Goal: Task Accomplishment & Management: Complete application form

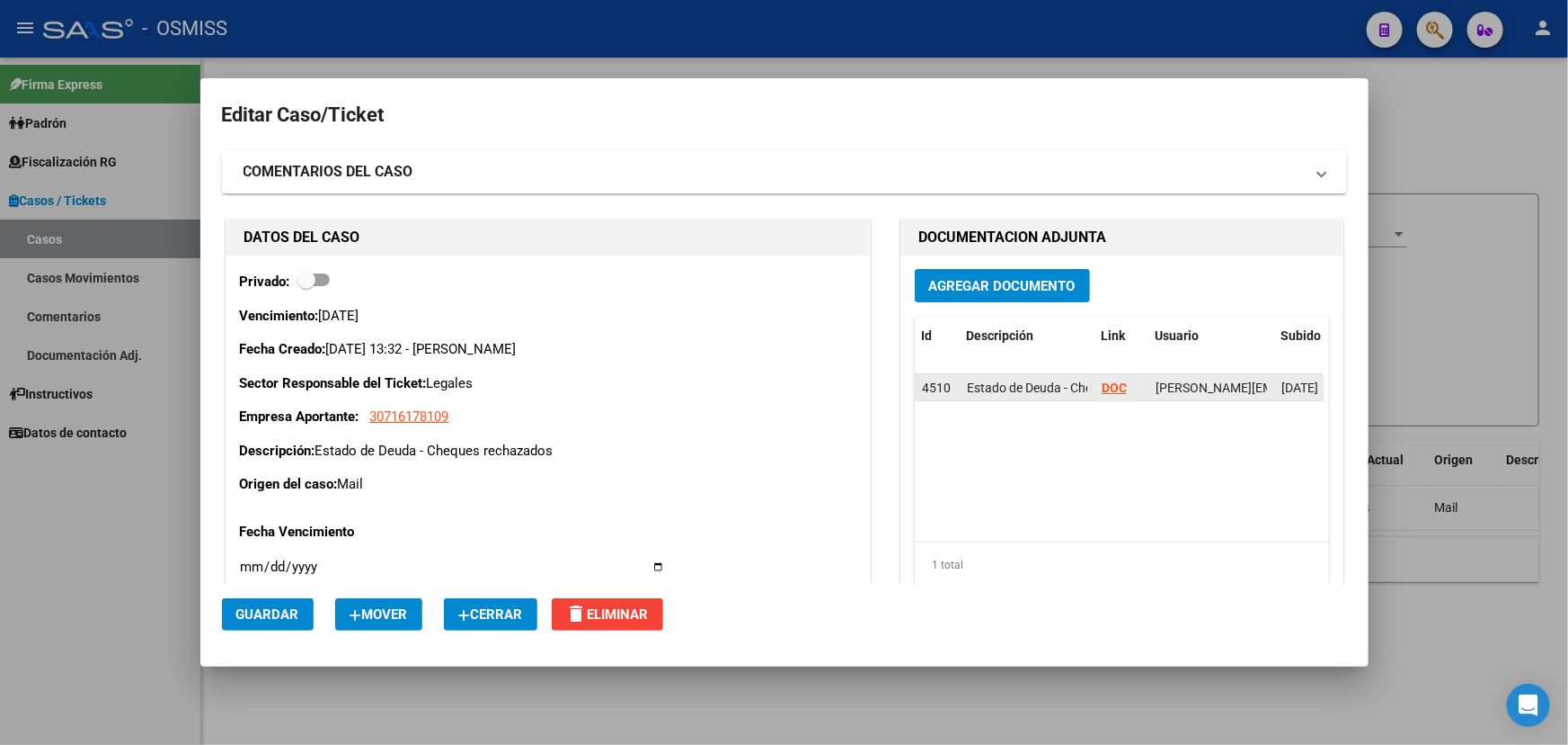
click at [1111, 386] on strong "DOC" at bounding box center [1115, 387] width 25 height 15
click at [1105, 387] on strong "DOC" at bounding box center [1115, 387] width 25 height 15
click at [1078, 451] on datatable-body "4510 Estado de Deuda - Cheques rechazados DOC [PERSON_NAME][EMAIL_ADDRESS][PERS…" at bounding box center [1119, 457] width 409 height 167
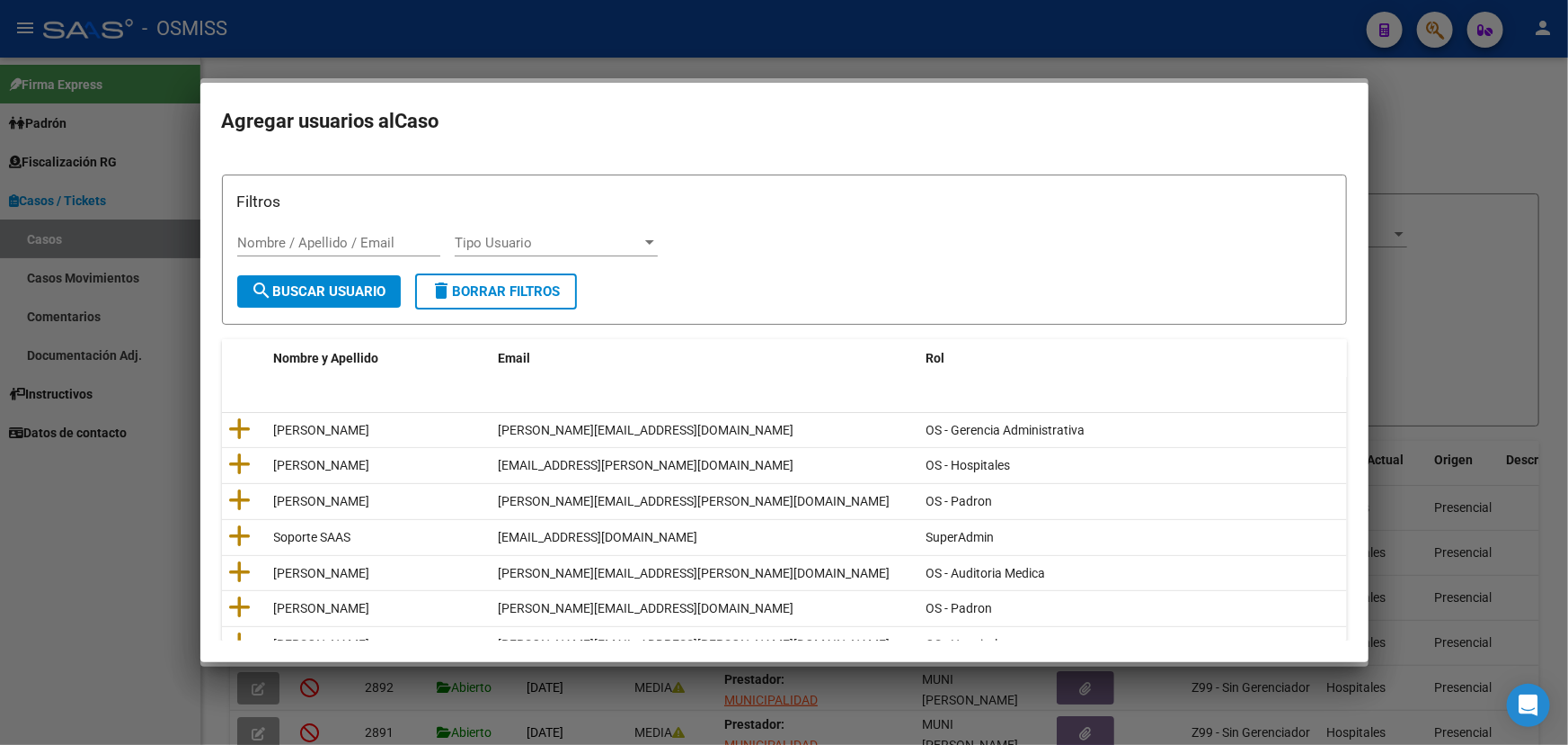
scroll to position [818, 0]
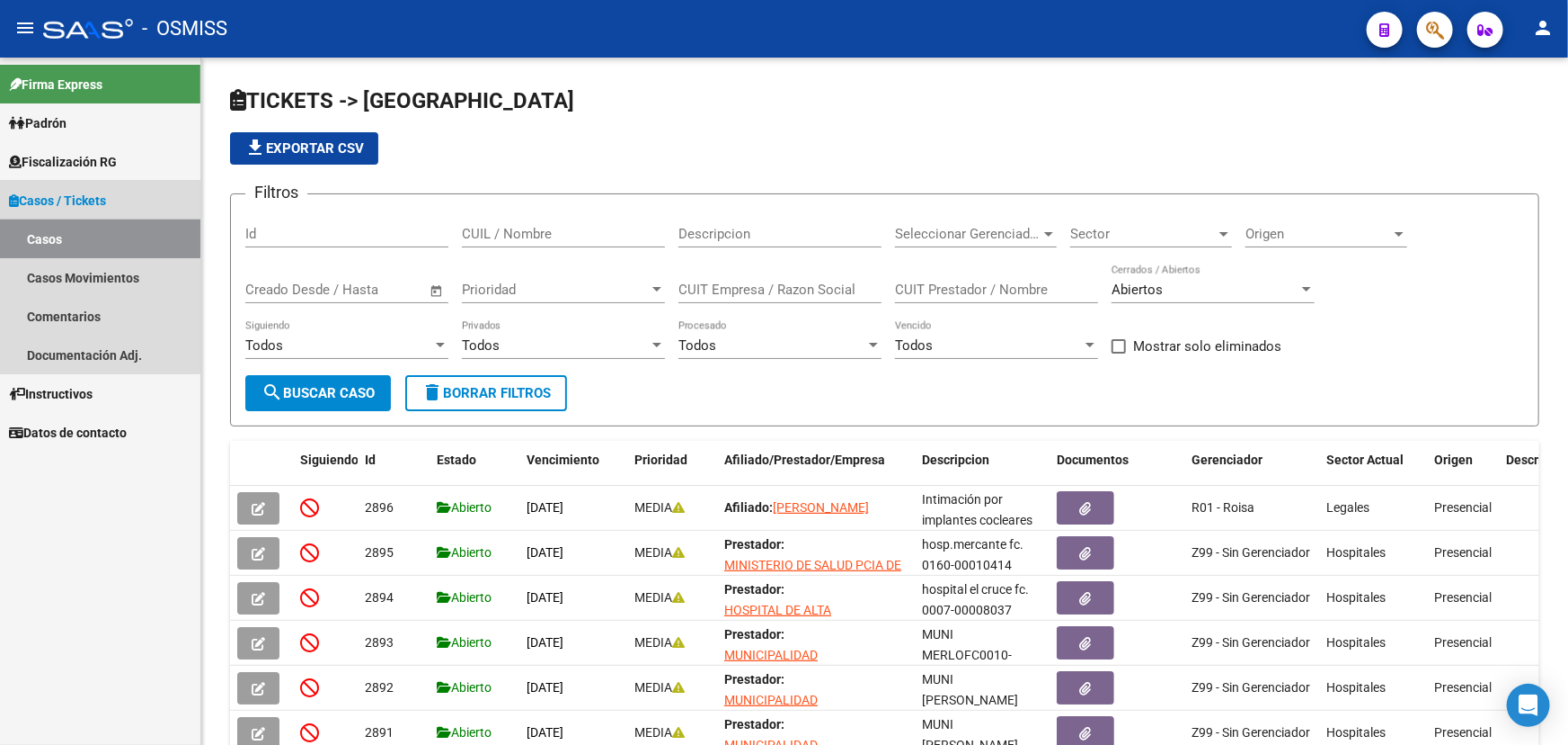
click at [93, 243] on link "Casos" at bounding box center [100, 239] width 200 height 39
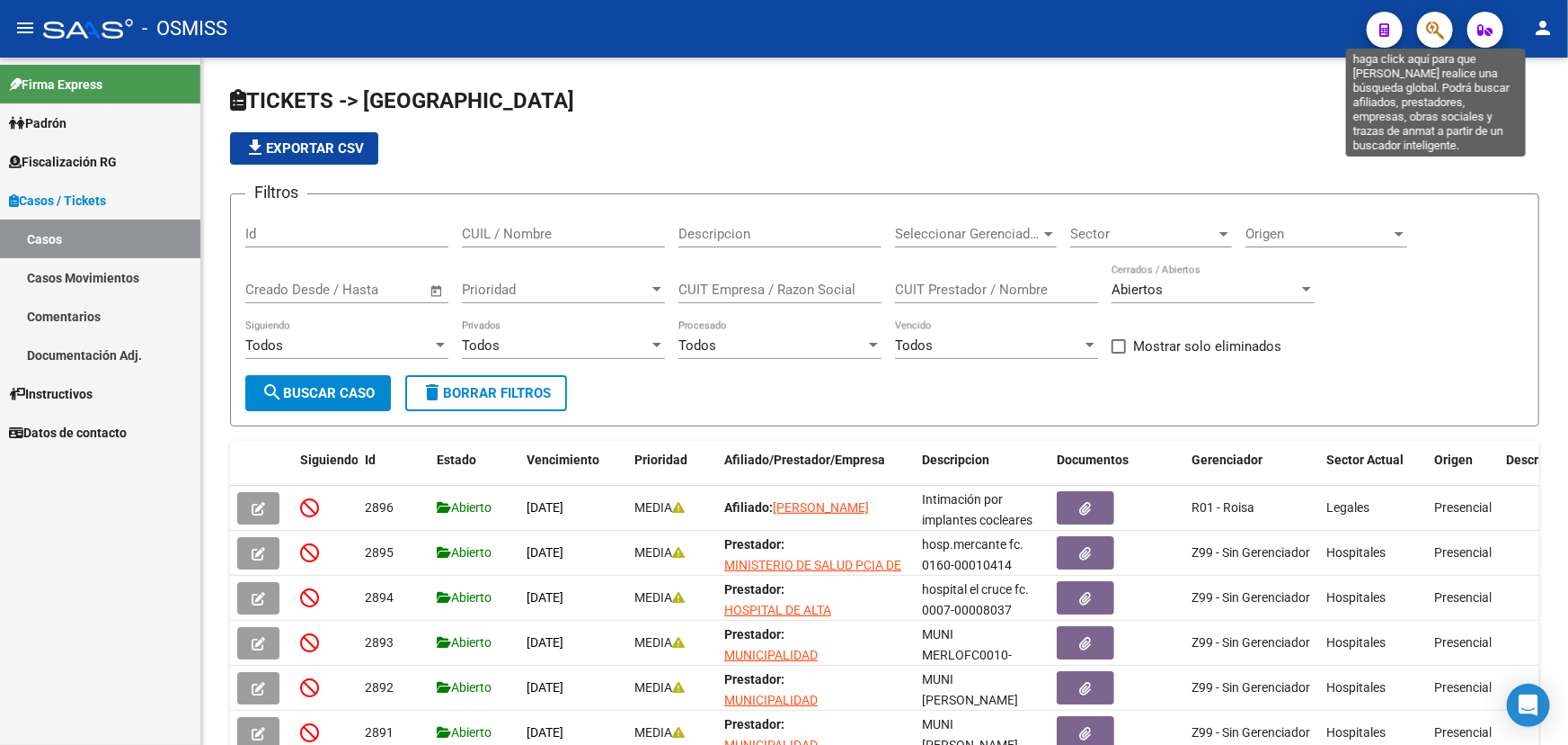
click at [1429, 36] on icon "button" at bounding box center [1436, 30] width 18 height 21
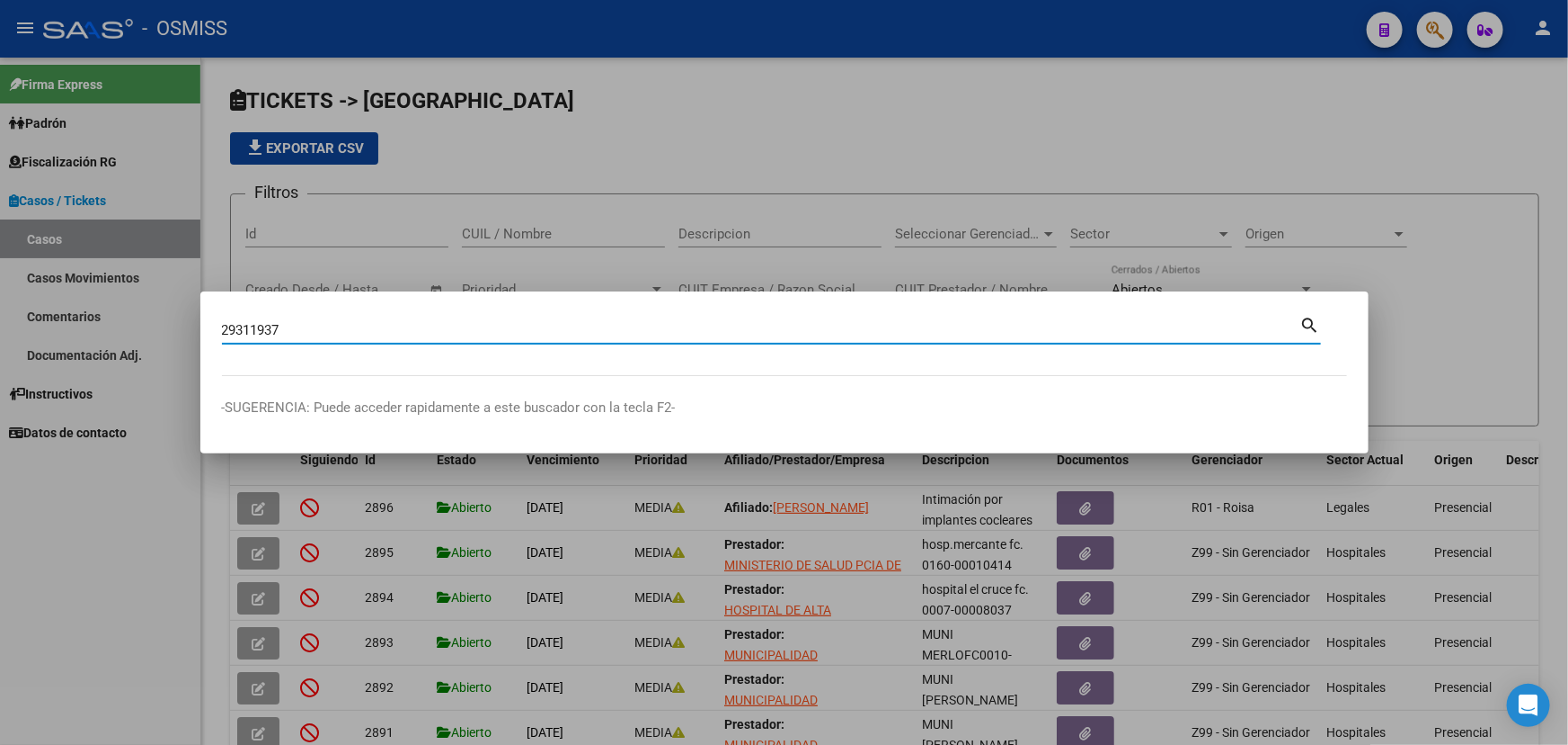
type input "29311937"
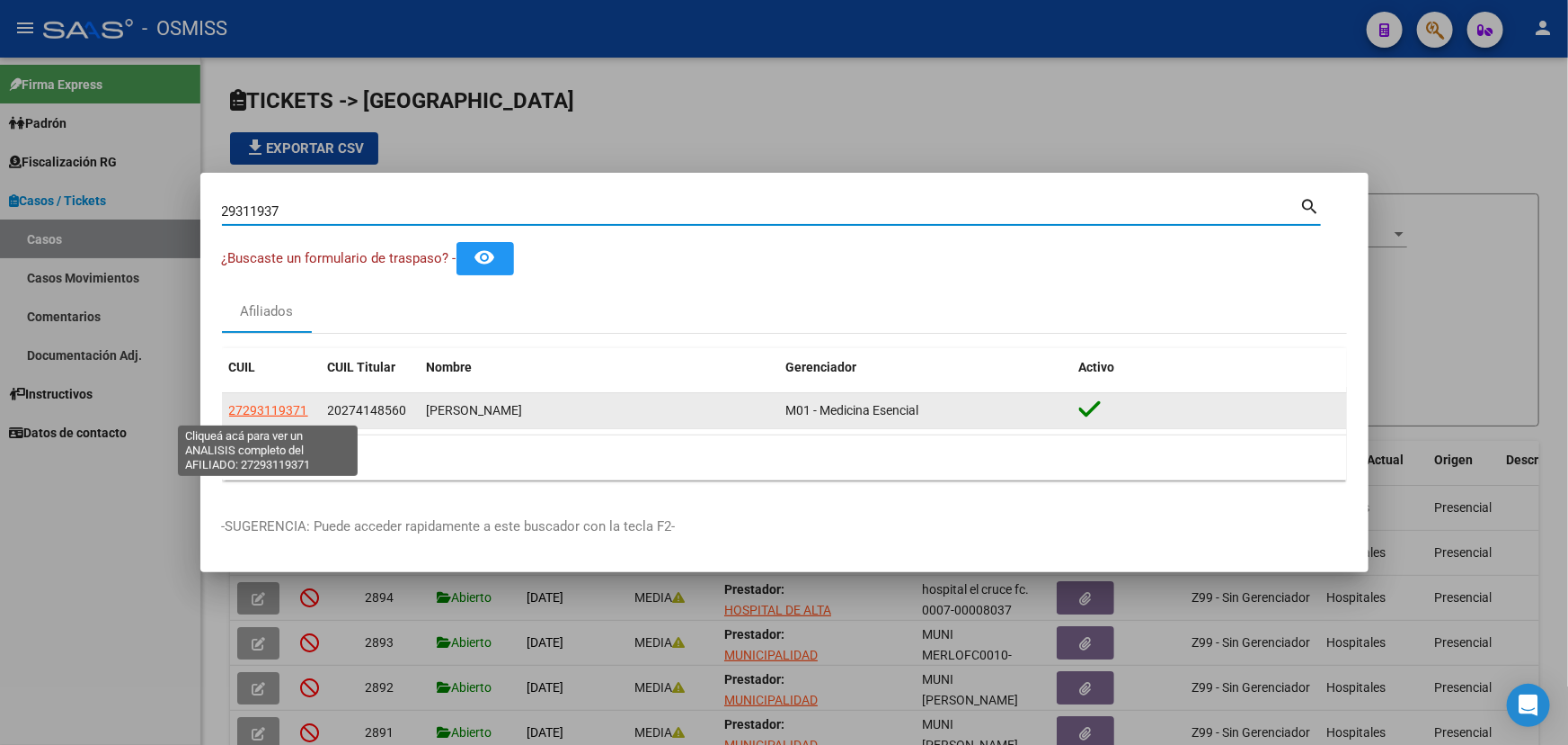
click at [269, 412] on span "27293119371" at bounding box center [268, 410] width 79 height 15
type textarea "27293119371"
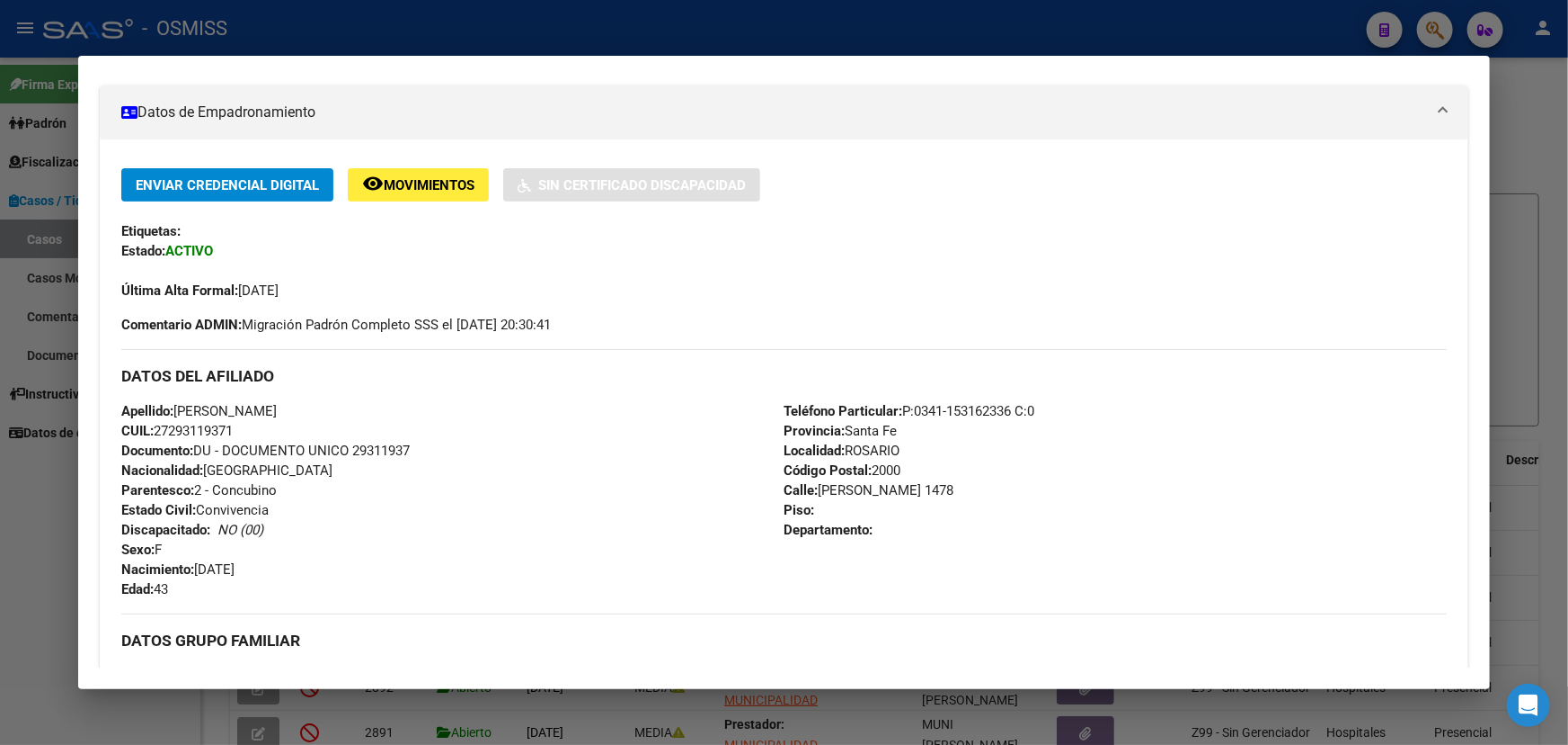
scroll to position [327, 0]
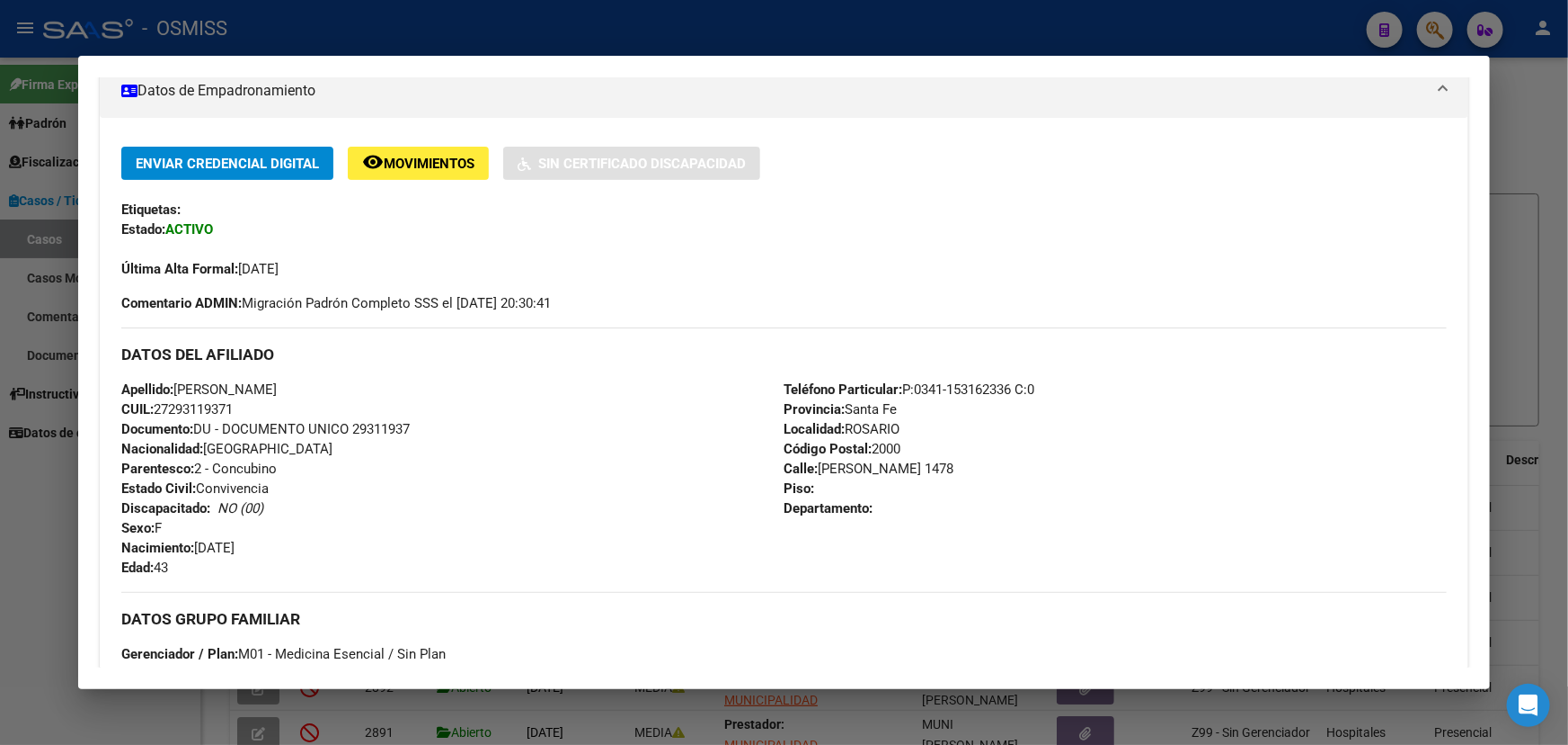
drag, startPoint x: 1053, startPoint y: 380, endPoint x: 177, endPoint y: 386, distance: 876.0
click at [177, 386] on div "DATOS DEL AFILIADO Apellido: BARONI, ADRIANA CUIL: 27293119371 Documento: DU - …" at bounding box center [784, 453] width 1326 height 250
click at [176, 441] on strong "Nacionalidad:" at bounding box center [162, 449] width 82 height 16
drag, startPoint x: 159, startPoint y: 379, endPoint x: 928, endPoint y: 471, distance: 774.5
click at [928, 471] on div "DATOS DEL AFILIADO Apellido: BARONI, ADRIANA CUIL: 27293119371 Documento: DU - …" at bounding box center [784, 453] width 1326 height 250
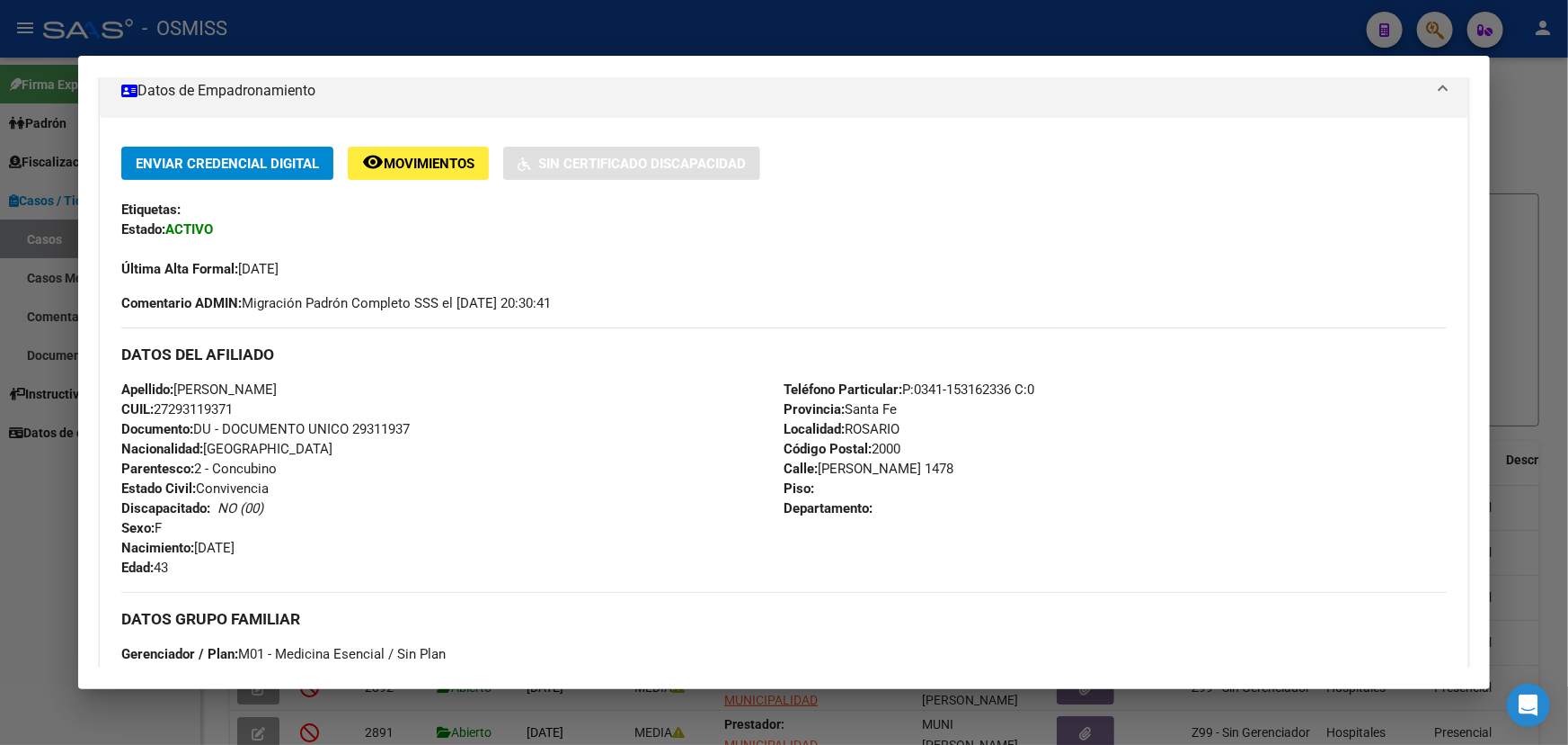
click at [998, 534] on div "Teléfono Particular: P:0341-153162336 C:0 Provincia: Santa Fe Localidad: ROSARI…" at bounding box center [1115, 478] width 662 height 198
drag, startPoint x: 938, startPoint y: 556, endPoint x: 132, endPoint y: 435, distance: 815.0
click at [135, 439] on div "DATOS DEL AFILIADO Apellido: BARONI, ADRIANA CUIL: 27293119371 Documento: DU - …" at bounding box center [784, 453] width 1326 height 250
click at [611, 456] on div "Apellido: BARONI, ADRIANA CUIL: 27293119371 Documento: DU - DOCUMENTO UNICO 293…" at bounding box center [453, 478] width 662 height 198
drag, startPoint x: 559, startPoint y: 250, endPoint x: 701, endPoint y: 267, distance: 143.0
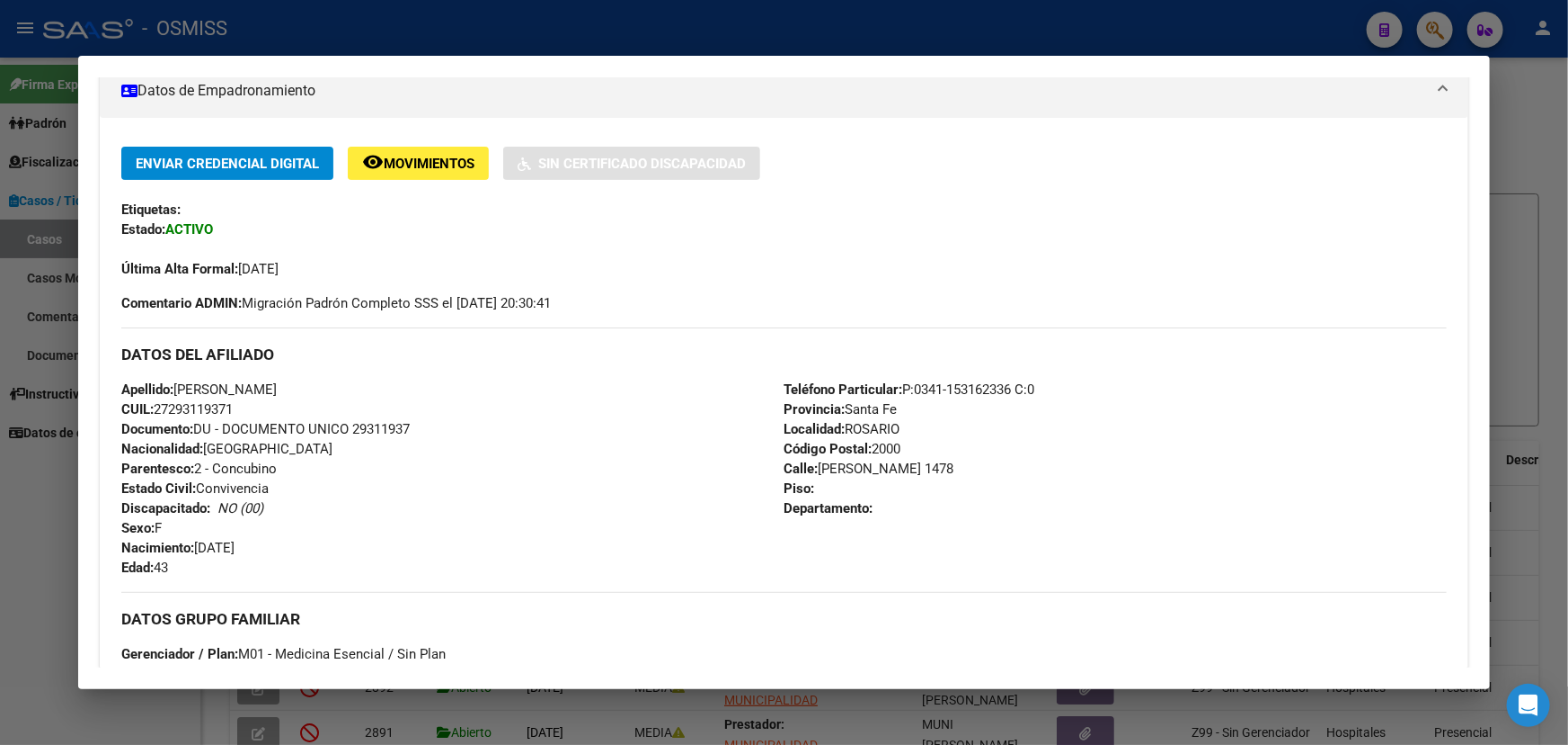
click at [701, 267] on div "Última Alta Formal: 01/12/2015" at bounding box center [784, 260] width 1326 height 40
click at [818, 354] on h3 "DATOS DEL AFILIADO" at bounding box center [784, 355] width 1326 height 20
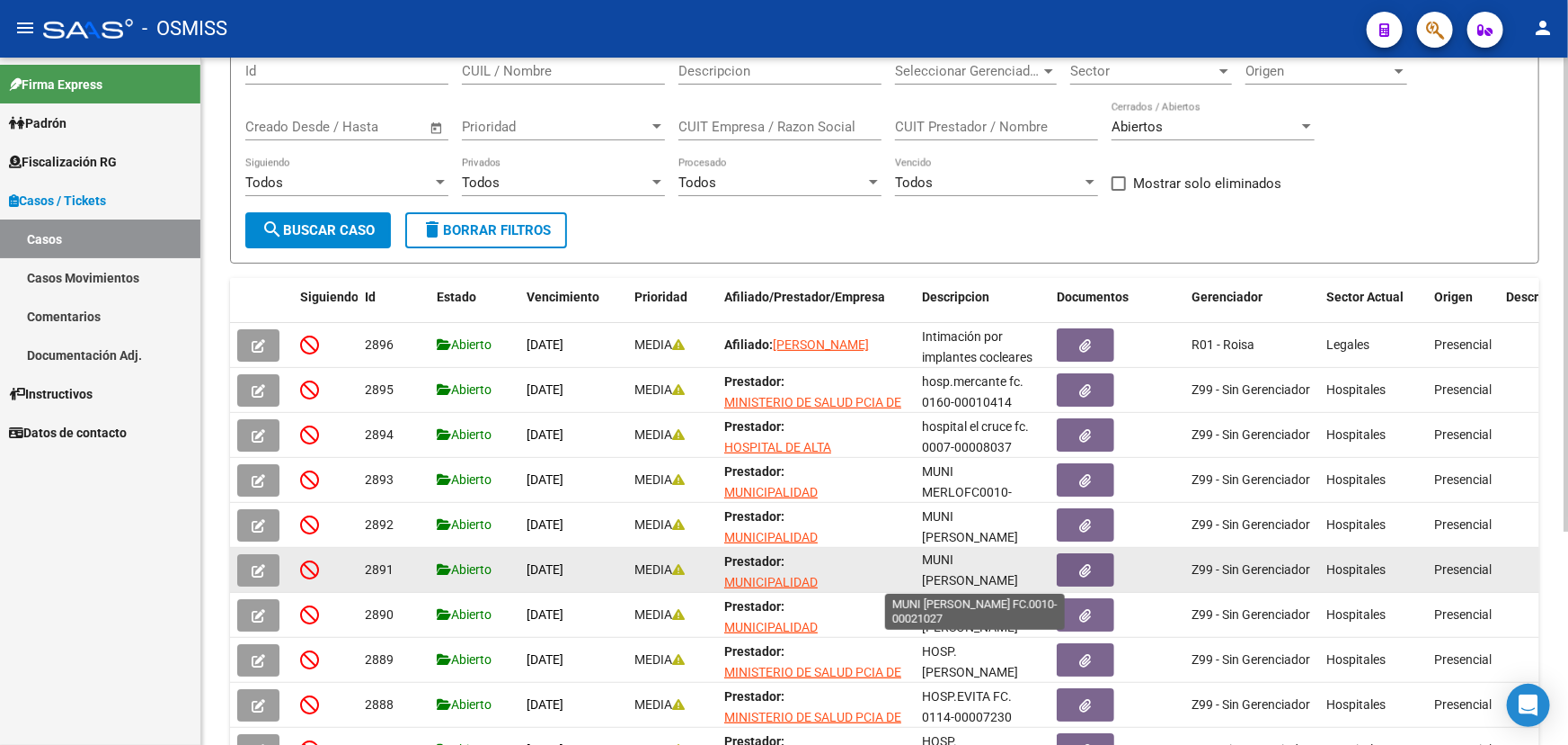
scroll to position [3, 0]
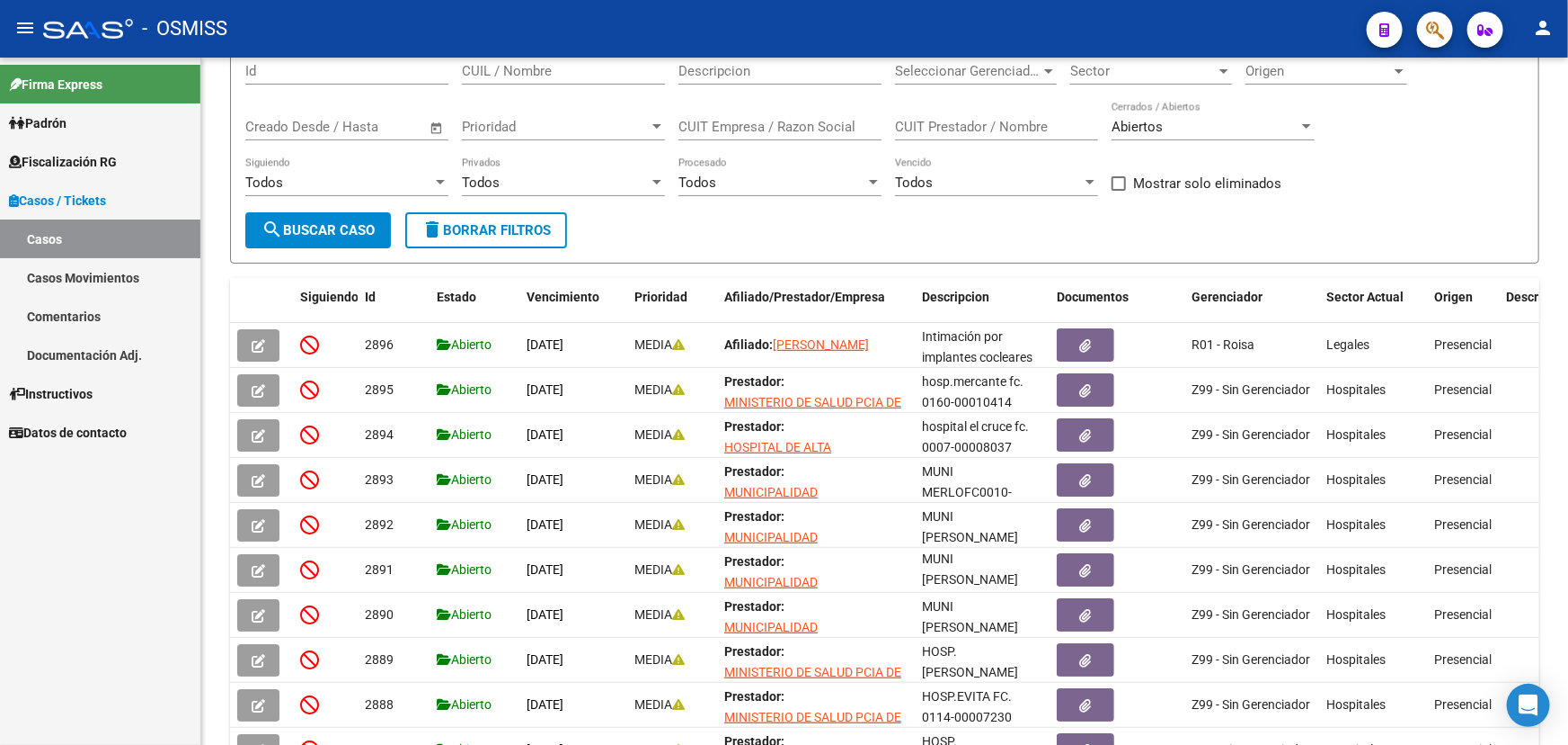
click at [79, 234] on link "Casos" at bounding box center [100, 239] width 200 height 39
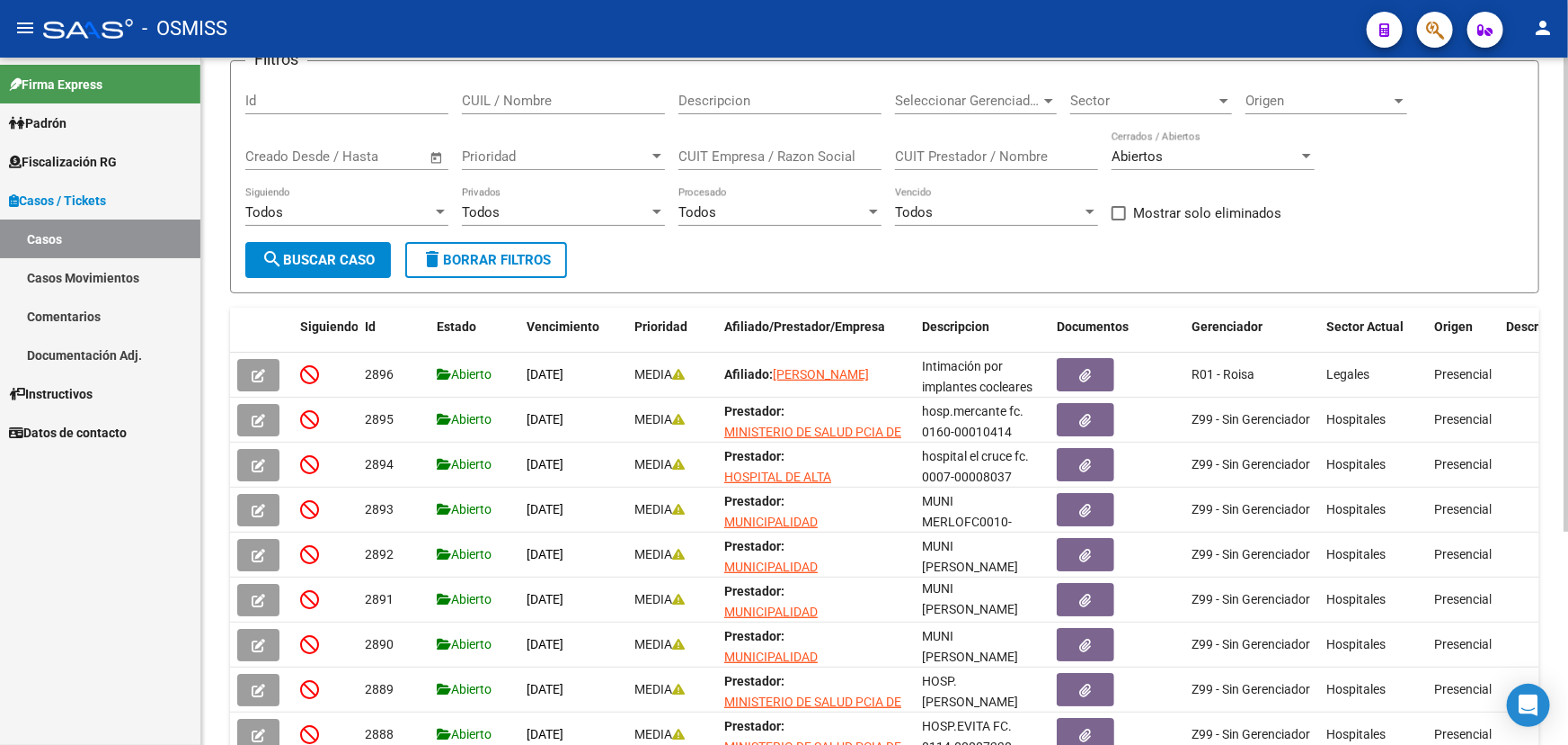
scroll to position [0, 0]
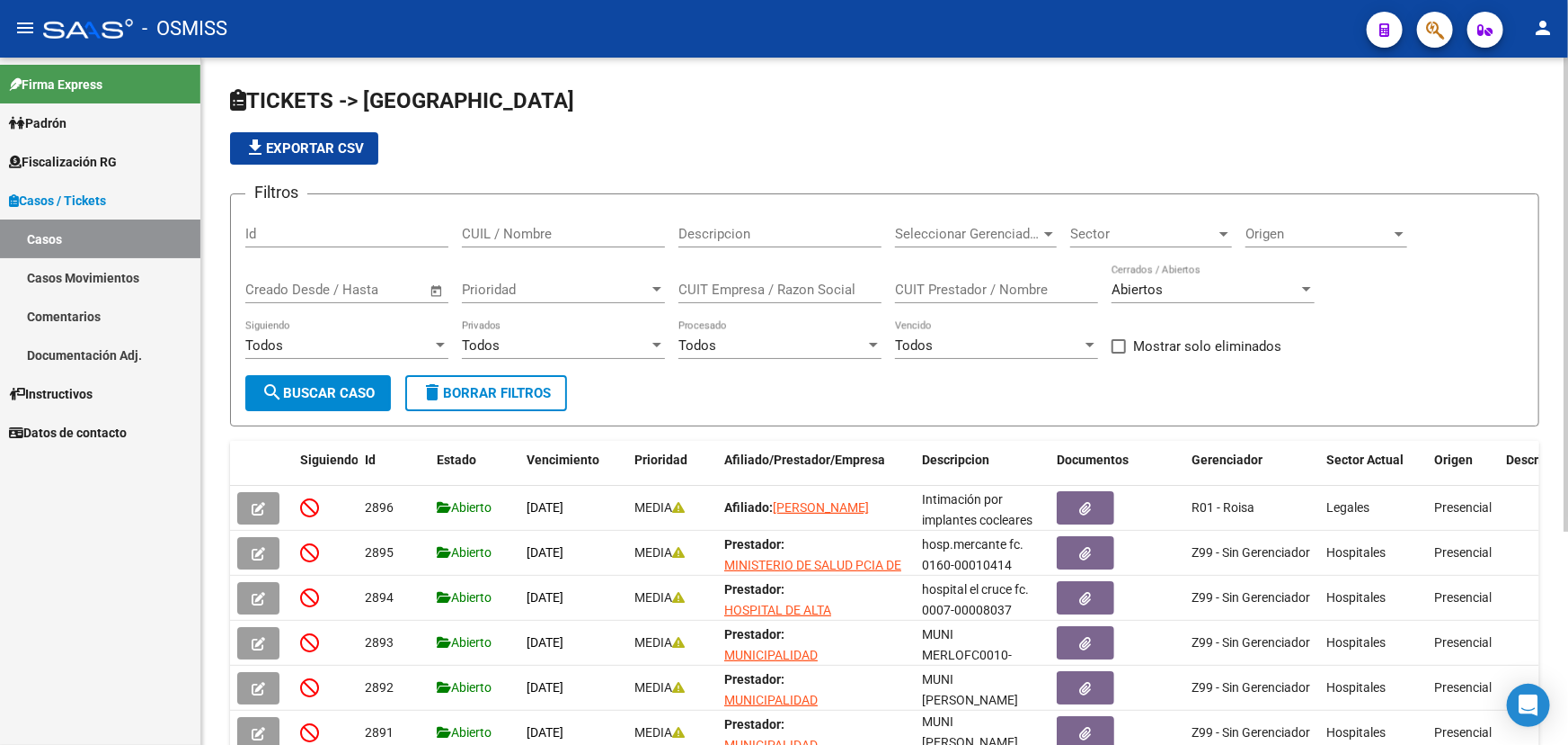
click at [978, 239] on span "Seleccionar Gerenciador" at bounding box center [968, 234] width 146 height 16
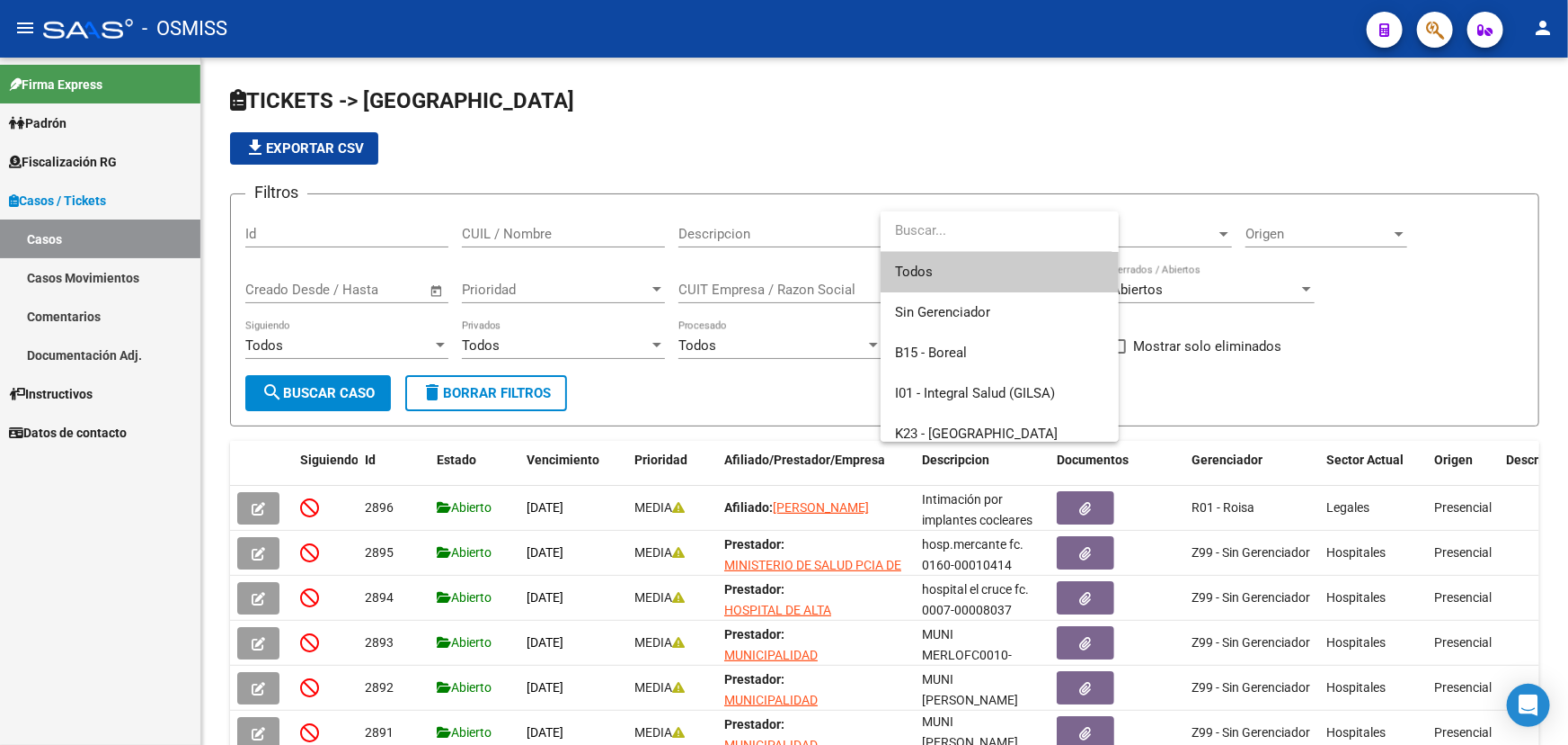
click at [1180, 234] on div at bounding box center [784, 372] width 1568 height 745
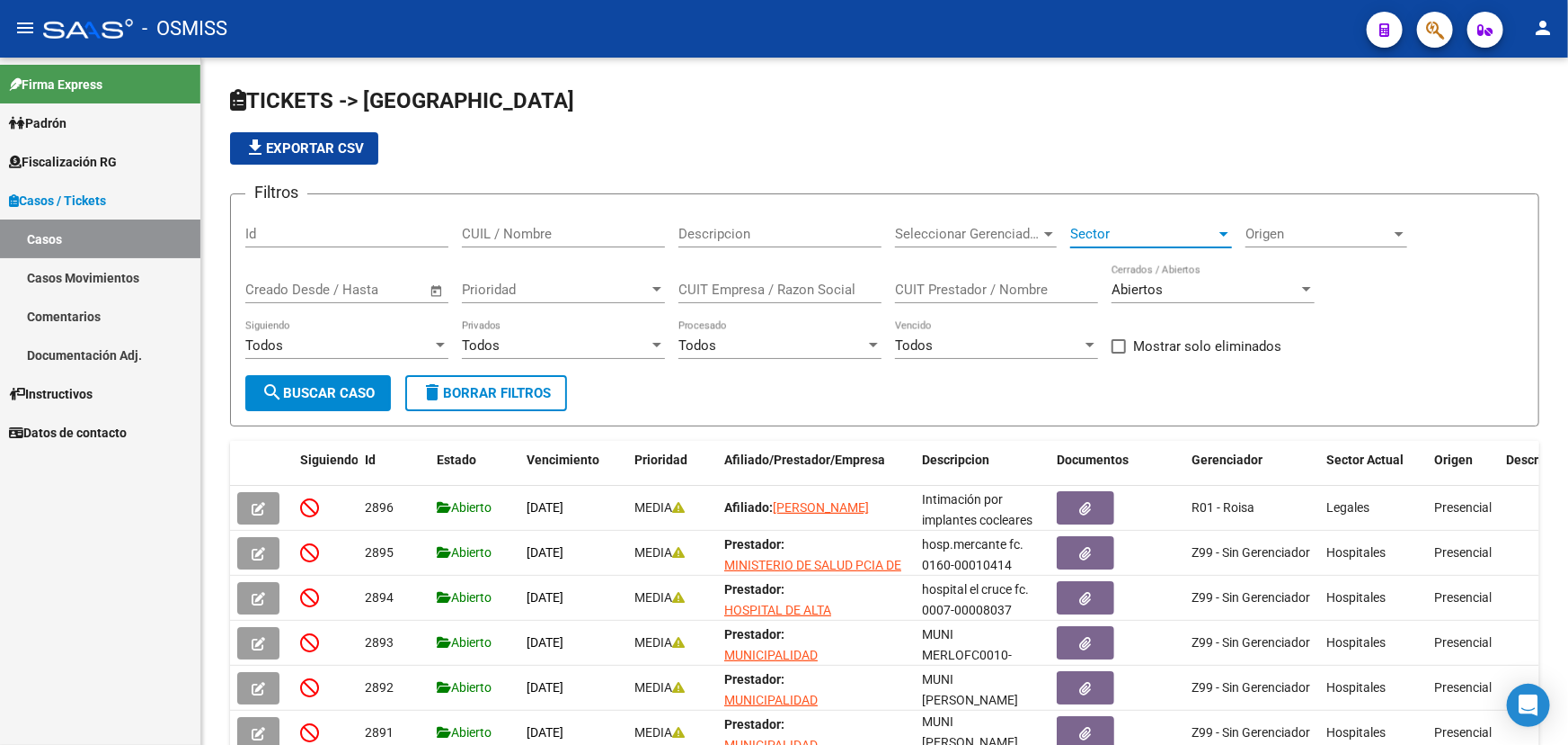
click at [1180, 234] on span "Sector" at bounding box center [1143, 234] width 146 height 16
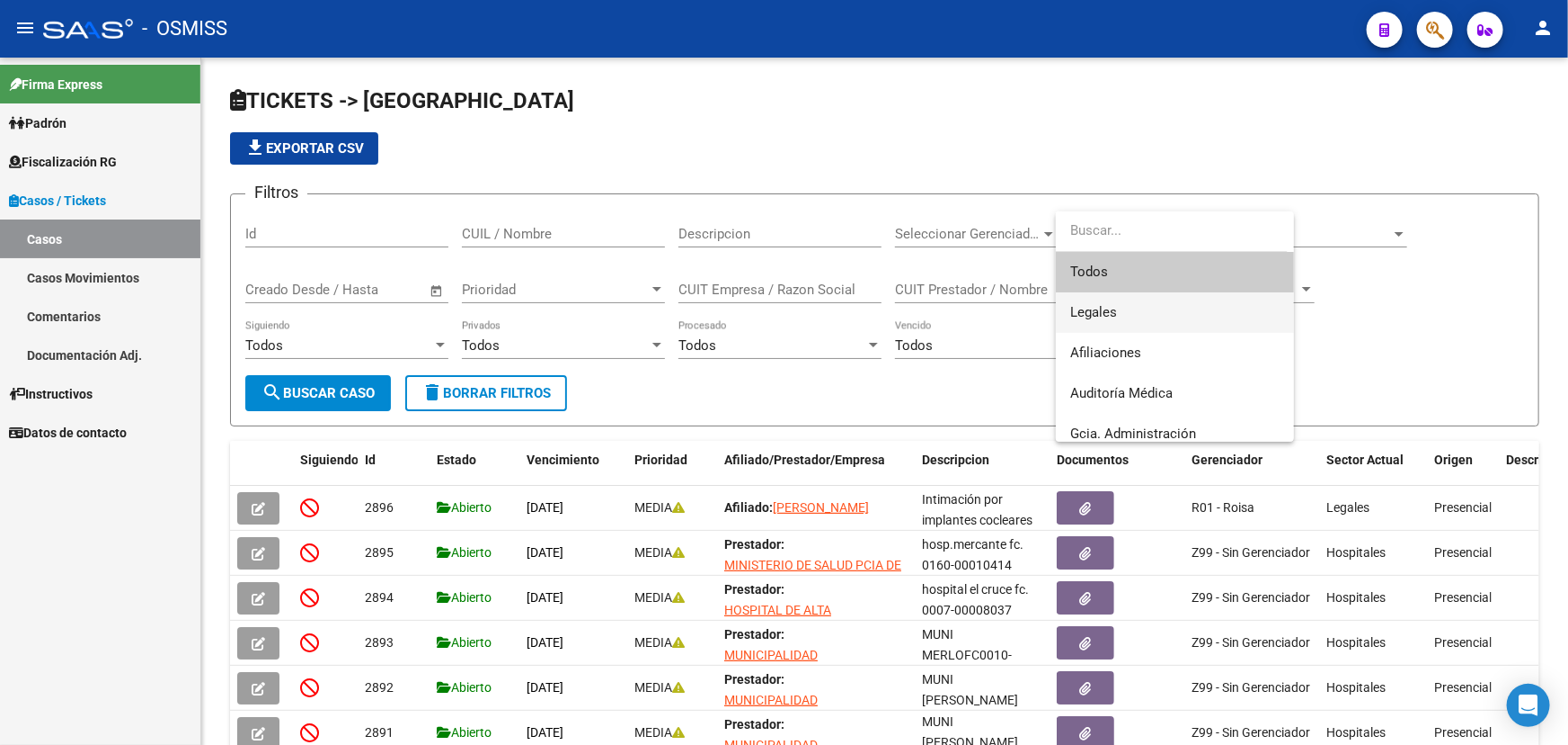
click at [1142, 308] on span "Legales" at bounding box center [1174, 312] width 209 height 41
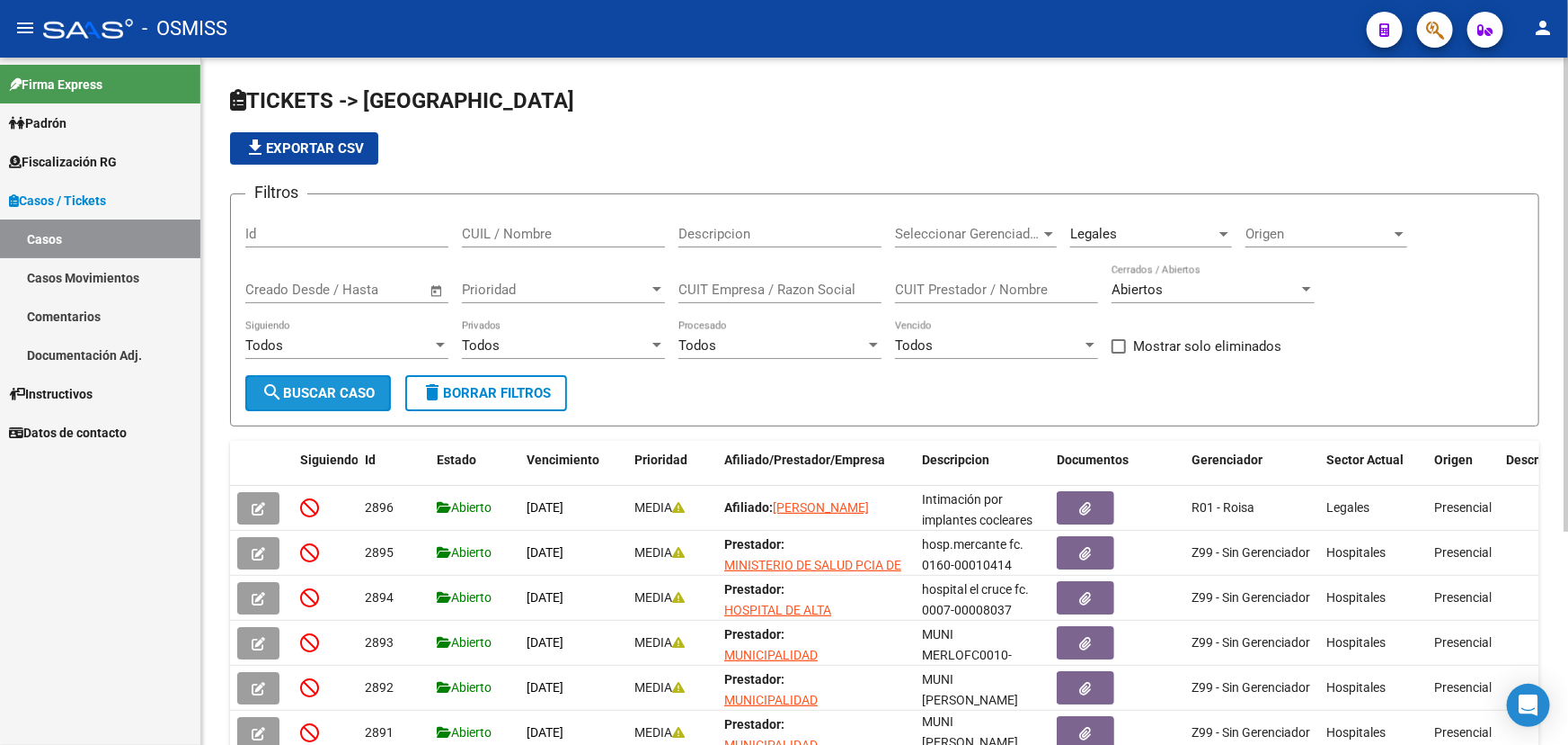
click at [313, 385] on span "search Buscar Caso" at bounding box center [317, 393] width 113 height 16
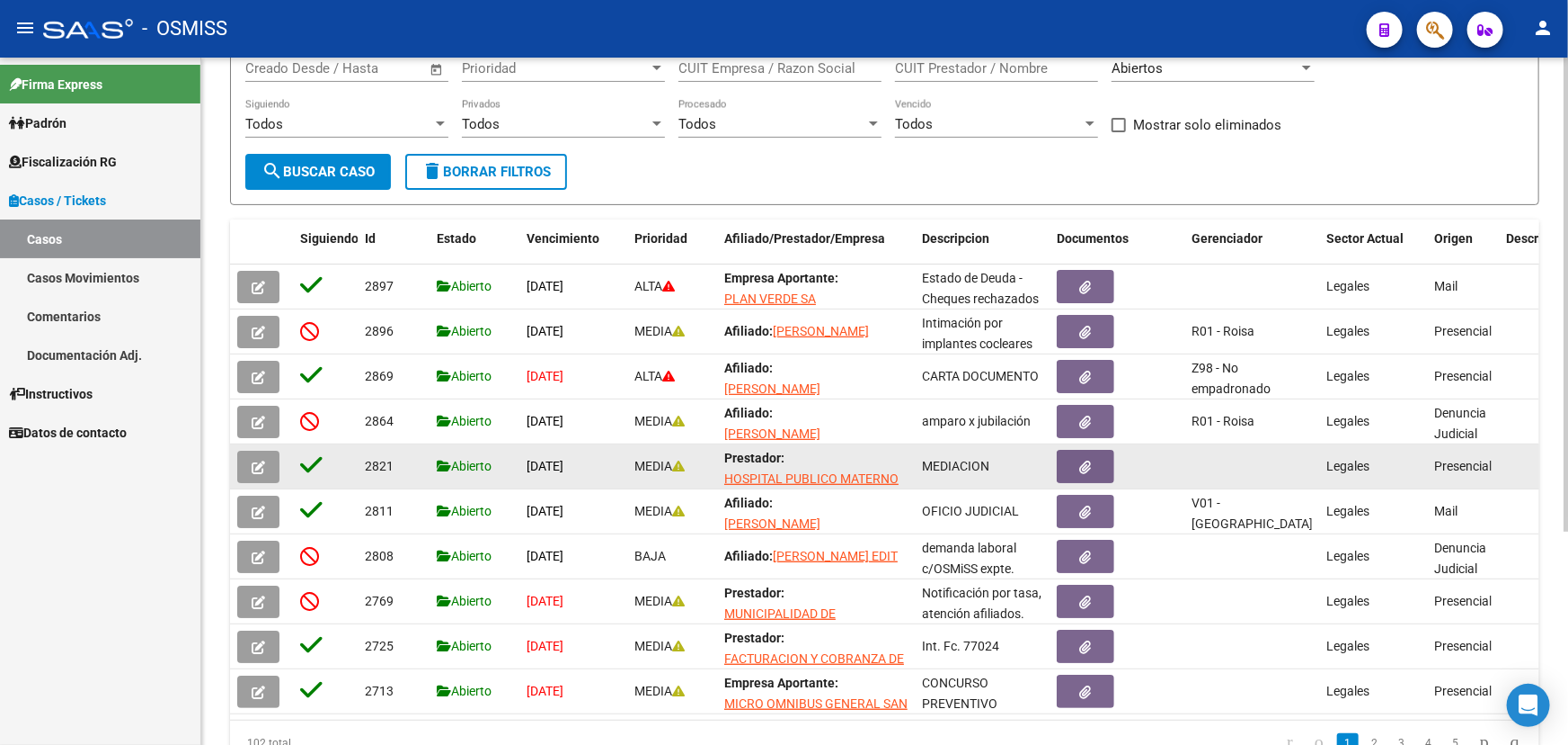
scroll to position [245, 0]
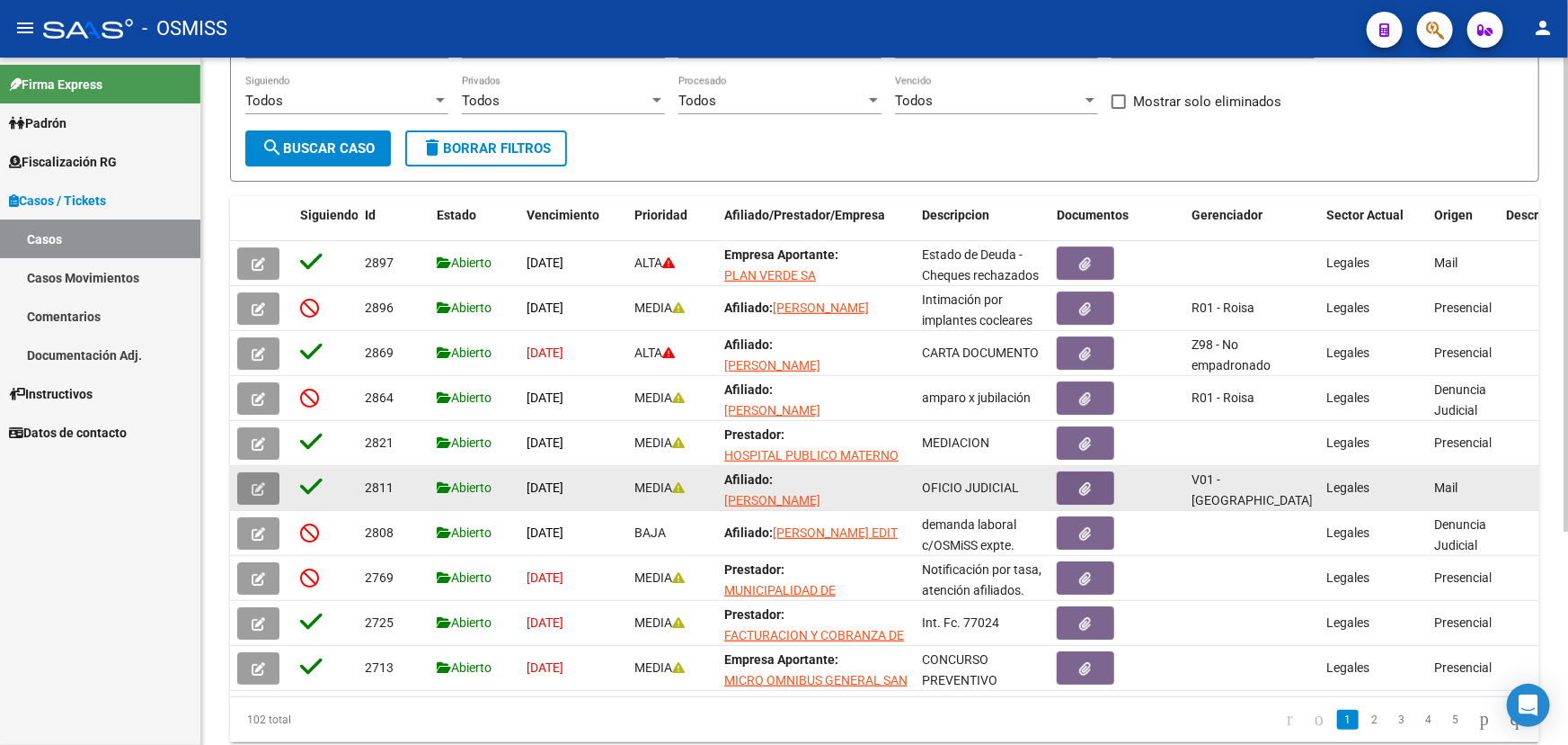
click at [265, 479] on button "button" at bounding box center [258, 488] width 43 height 33
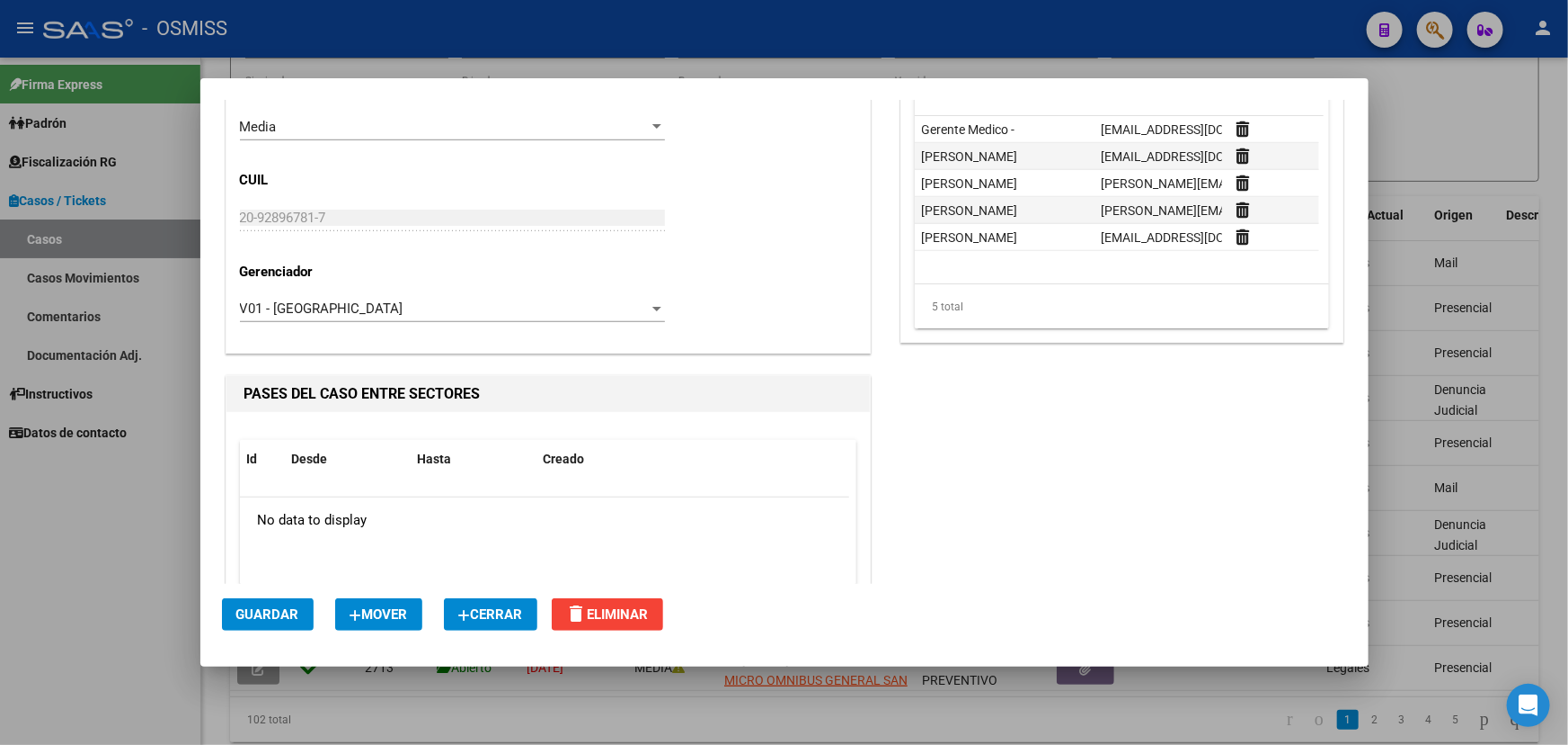
scroll to position [81, 0]
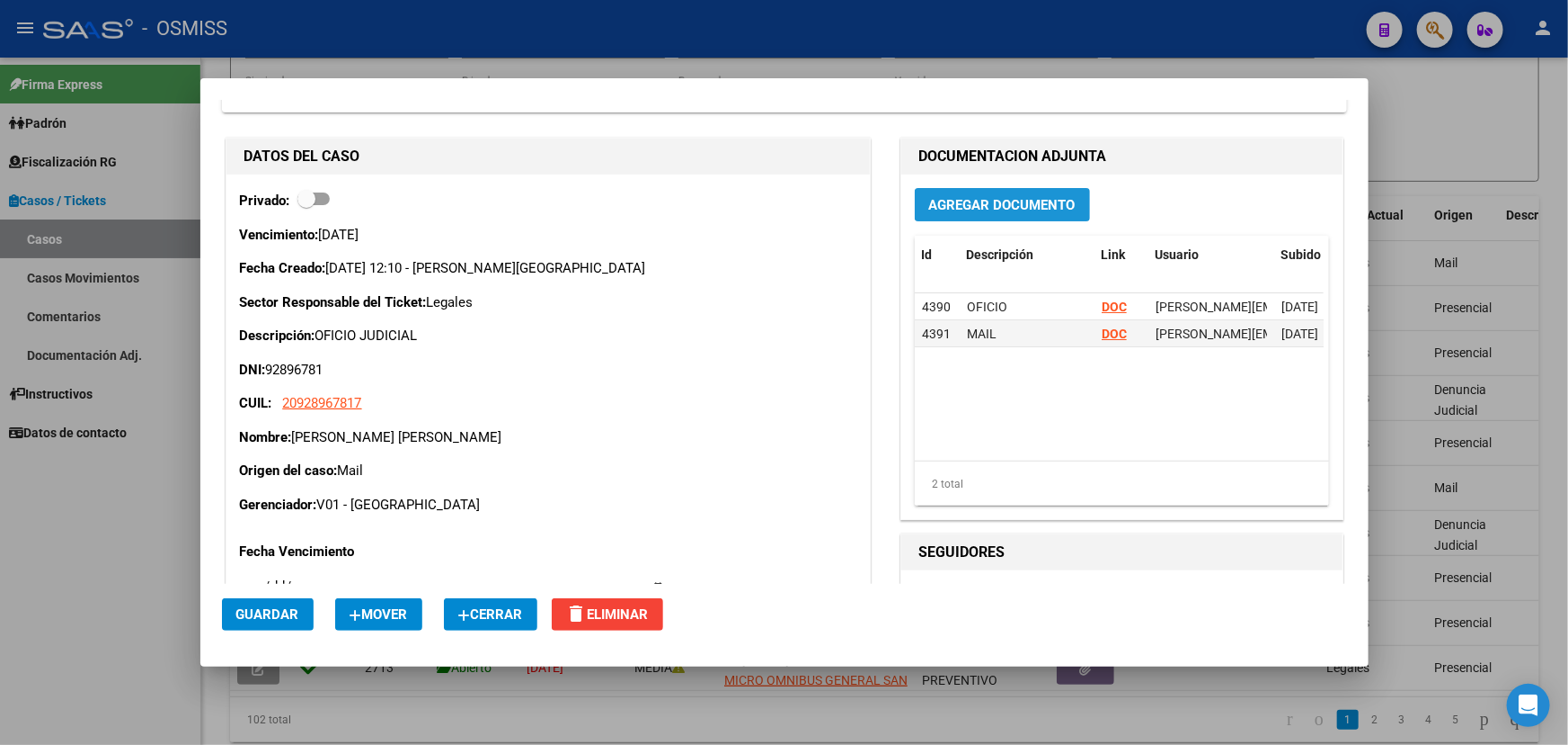
click at [998, 215] on button "Agregar Documento" at bounding box center [1002, 204] width 175 height 34
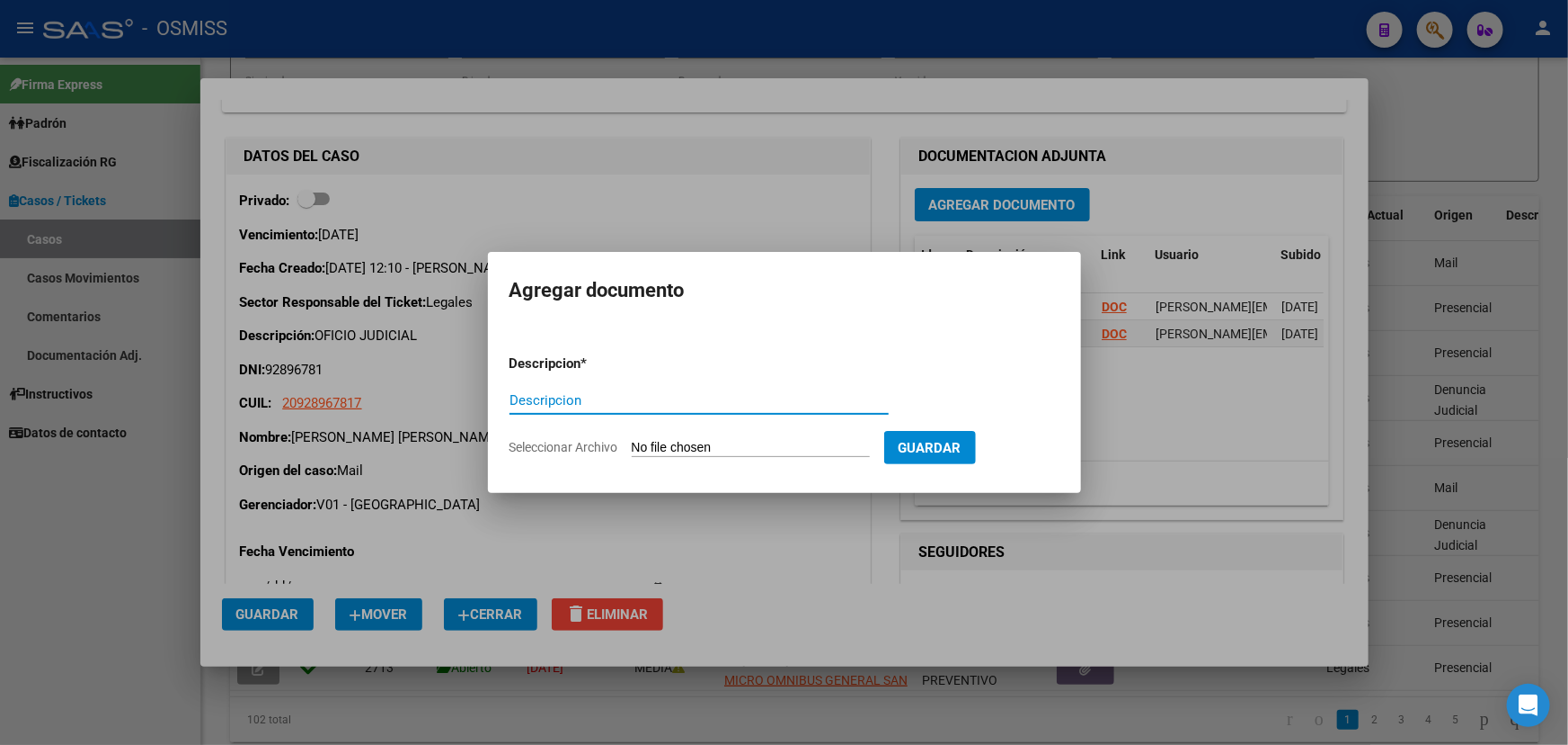
click at [726, 446] on input "Seleccionar Archivo" at bounding box center [751, 448] width 239 height 17
type input "C:\fakepath\- Re_ Resp. OSMiSS Expte. 020059_2023 oficio gimenez.pdf"
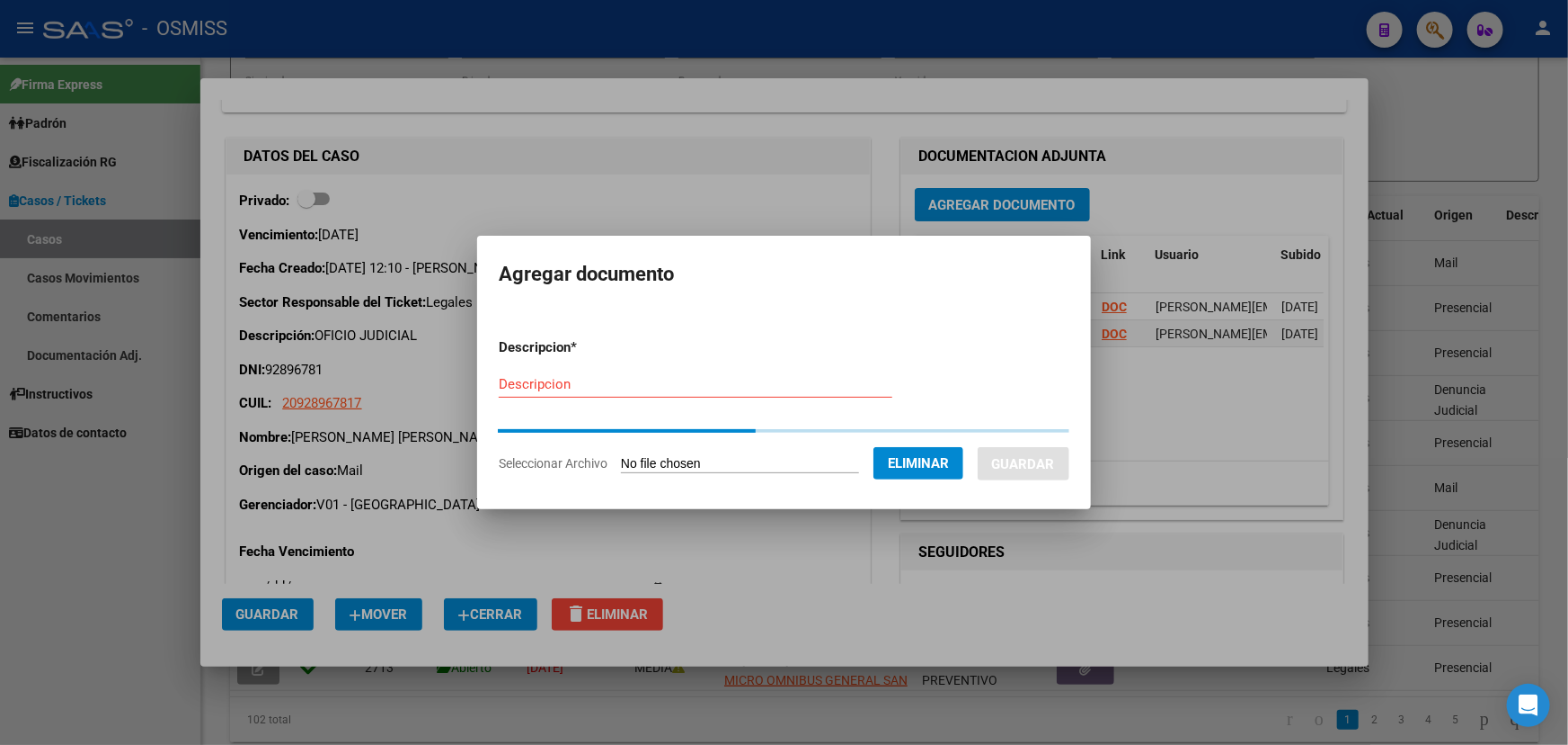
click at [539, 389] on input "Descripcion" at bounding box center [696, 384] width 394 height 16
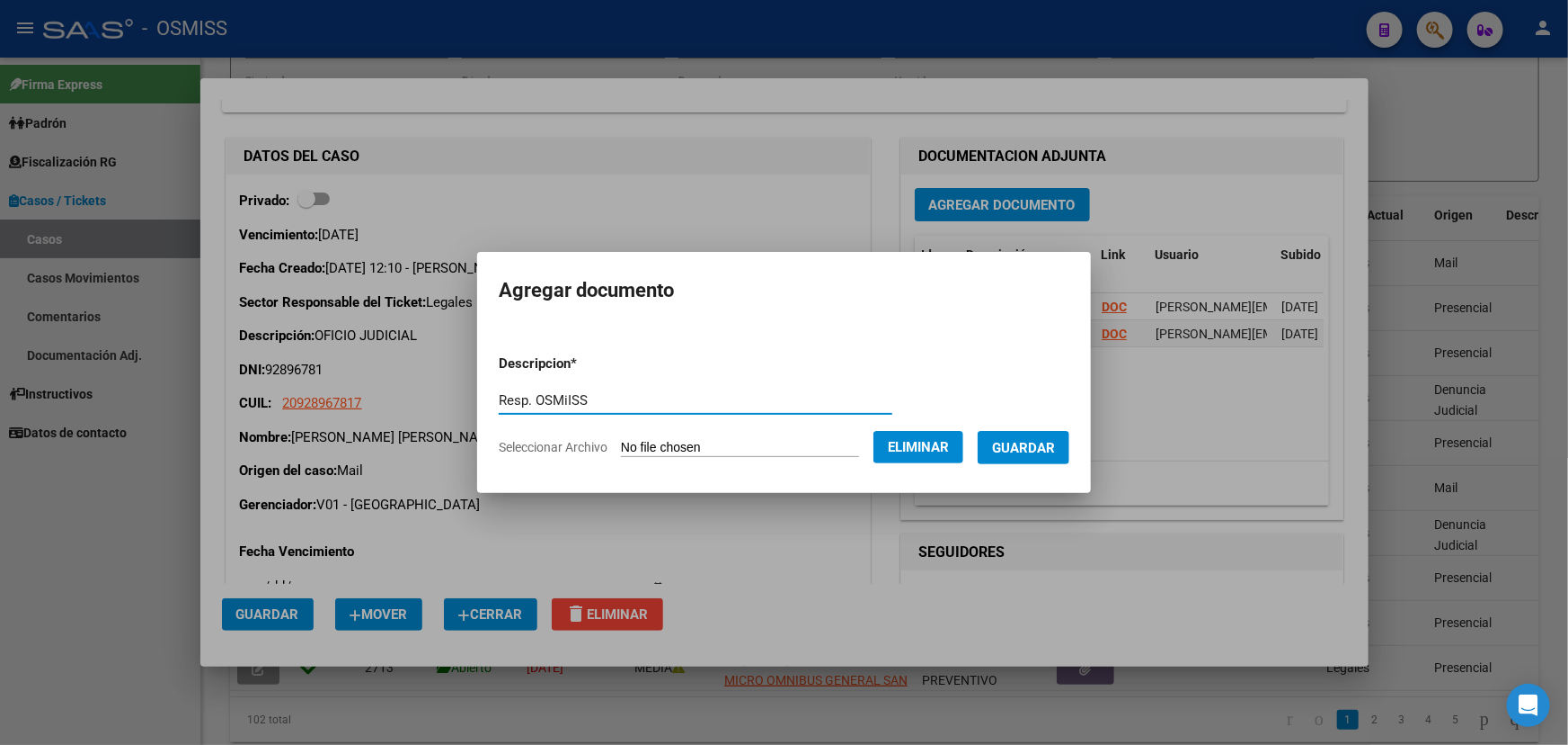
click at [551, 406] on input "Resp. OSMiISS" at bounding box center [696, 400] width 394 height 16
click at [584, 404] on input "Resp. OSMiSS" at bounding box center [696, 400] width 394 height 16
click at [541, 435] on form "Descripcion * Resp. OSMiSS Descripcion Seleccionar Archivo Eliminar Guardar" at bounding box center [784, 406] width 570 height 132
click at [581, 399] on input "Resp. OSMiSS" at bounding box center [696, 400] width 394 height 16
click at [597, 400] on input "Resp. OSMiSS" at bounding box center [696, 400] width 394 height 16
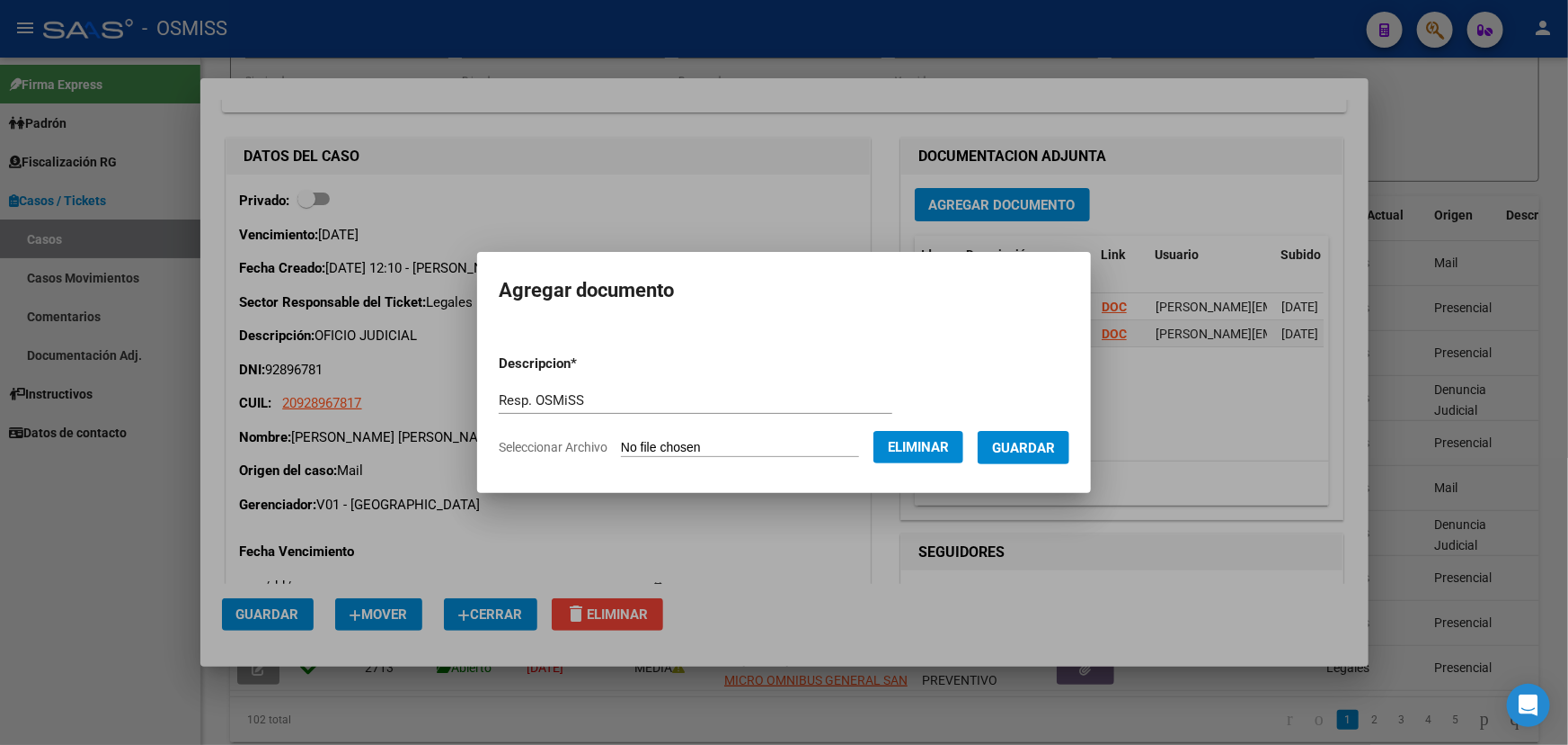
click at [524, 390] on div "Resp. OSMiSS Descripcion" at bounding box center [696, 400] width 394 height 27
click at [608, 390] on div "Resp. OSMiSS Descripcion" at bounding box center [696, 400] width 394 height 27
click at [581, 403] on input "Resp. OSMiSS" at bounding box center [696, 400] width 394 height 16
click at [590, 387] on div "Resp. OSMiSS Descripcion" at bounding box center [696, 400] width 394 height 27
drag, startPoint x: 594, startPoint y: 396, endPoint x: 871, endPoint y: 438, distance: 280.2
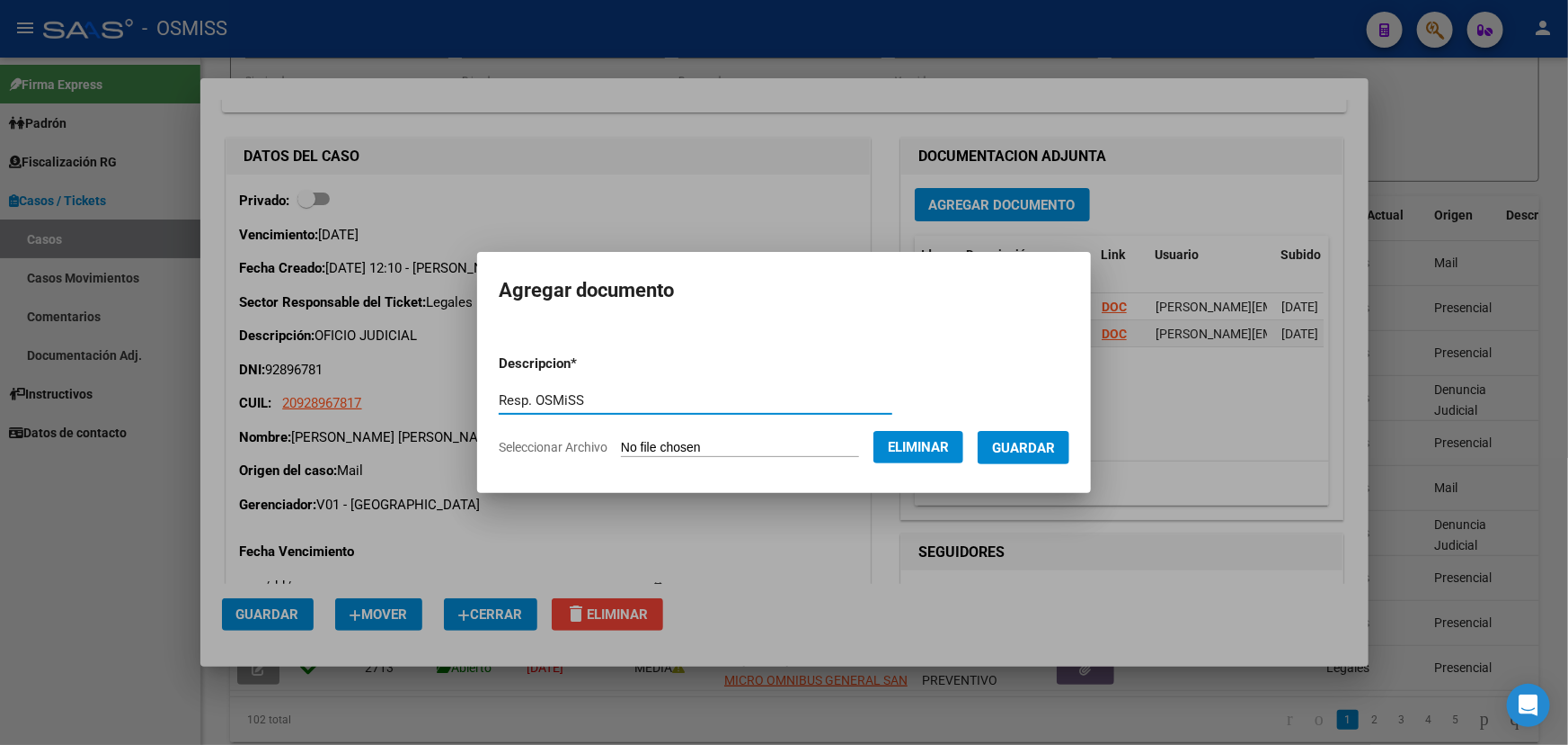
click at [596, 396] on input "Resp. OSMiSS" at bounding box center [696, 400] width 394 height 16
click at [612, 379] on form "Descripcion * Resp. OSMiSS Descripcion Seleccionar Archivo Eliminar Guardar" at bounding box center [784, 406] width 570 height 132
click at [584, 397] on input "Resp. OSMiSS" at bounding box center [696, 400] width 394 height 16
type input "Resp. OSMiSS"
click at [651, 387] on div "Resp. OSMiSS Descripcion" at bounding box center [696, 400] width 394 height 27
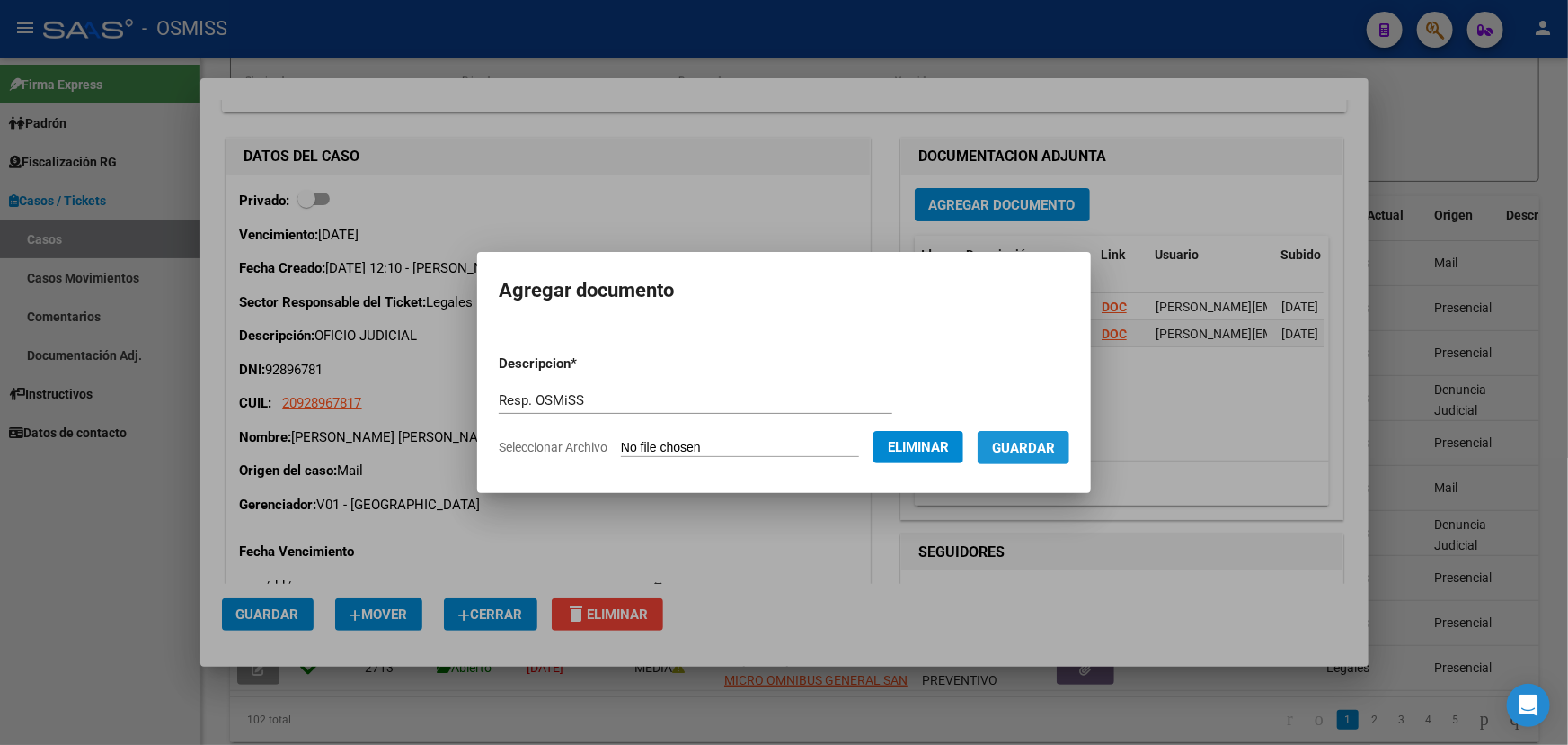
click at [1043, 446] on span "Guardar" at bounding box center [1023, 448] width 63 height 16
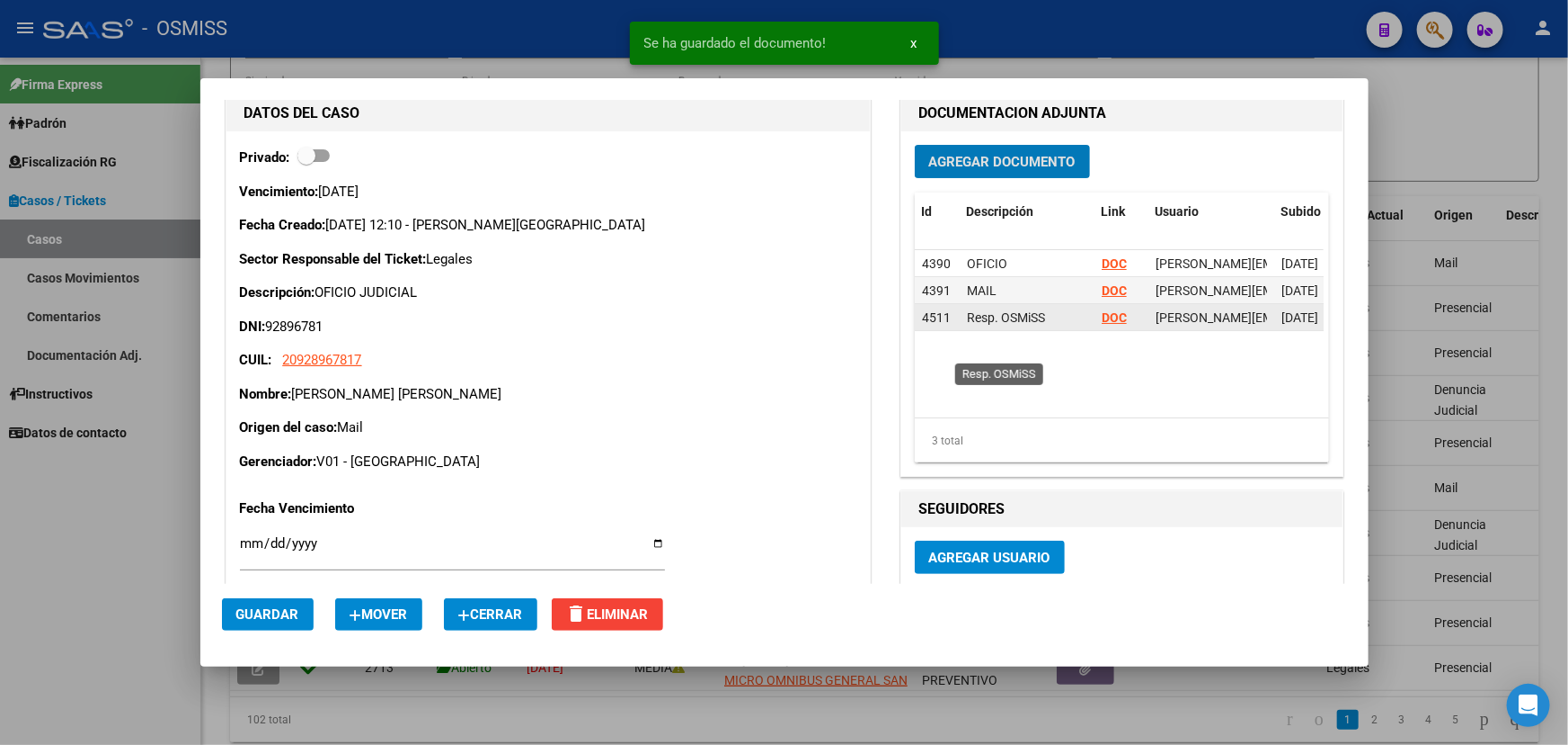
scroll to position [162, 0]
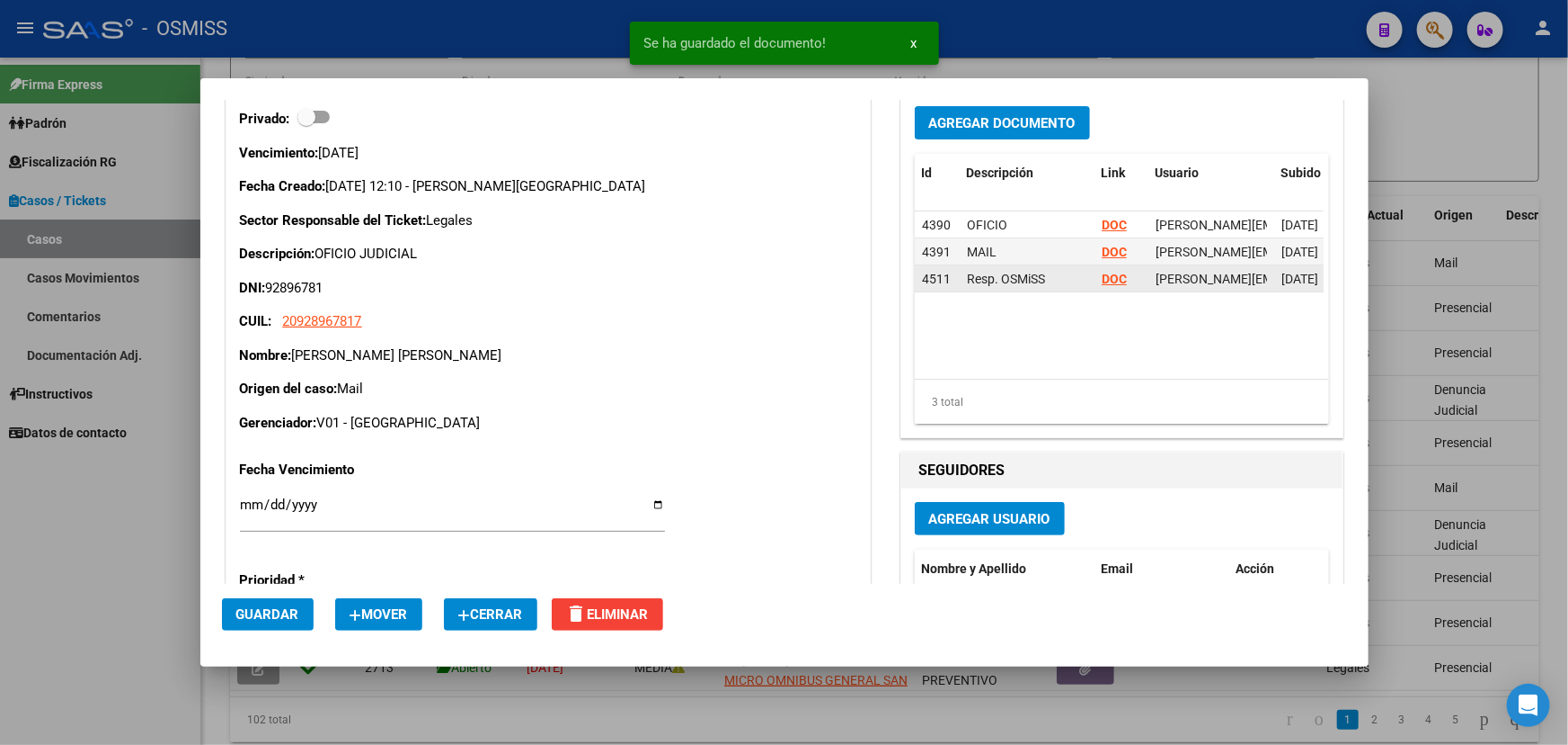
click at [1109, 279] on strong "DOC" at bounding box center [1115, 279] width 25 height 15
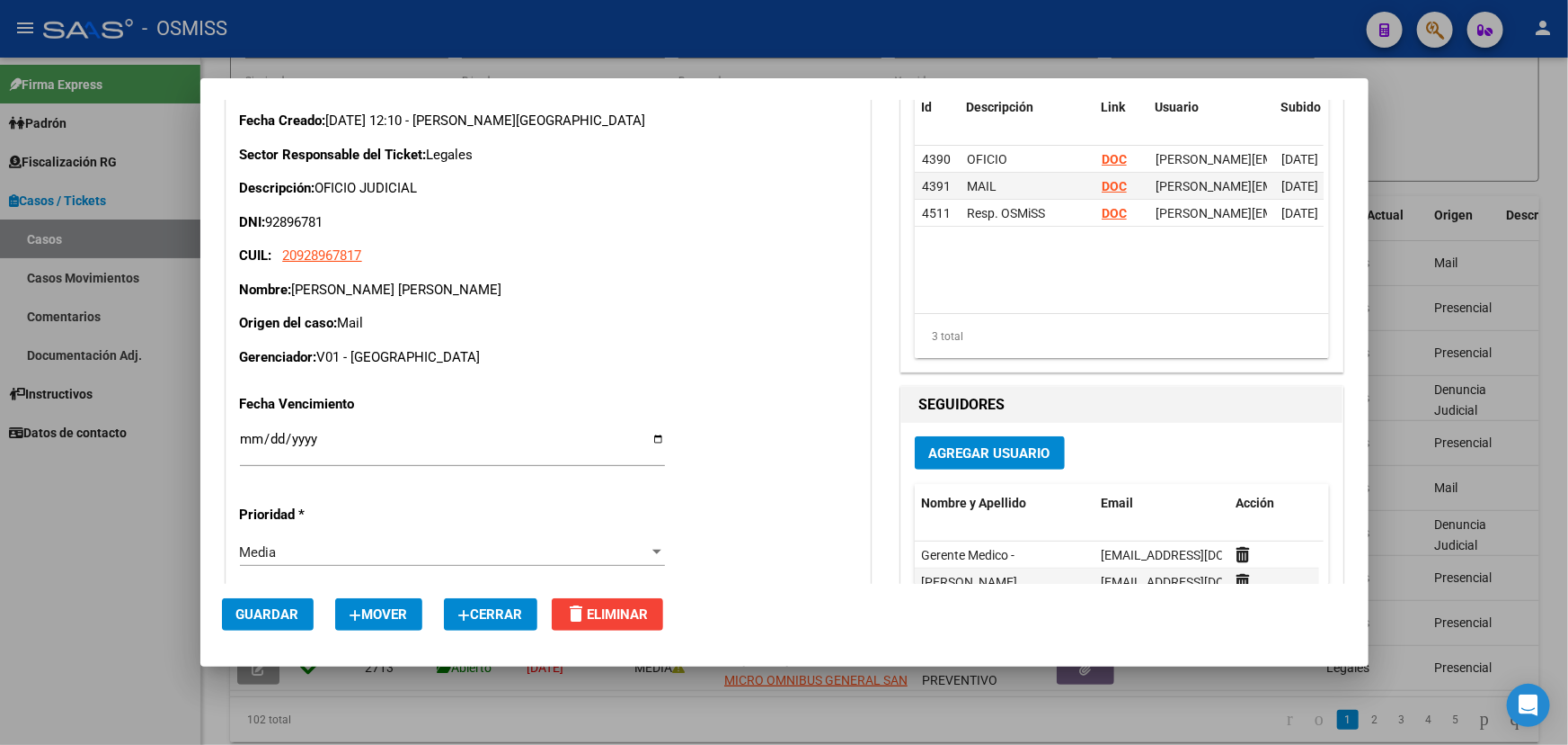
scroll to position [0, 0]
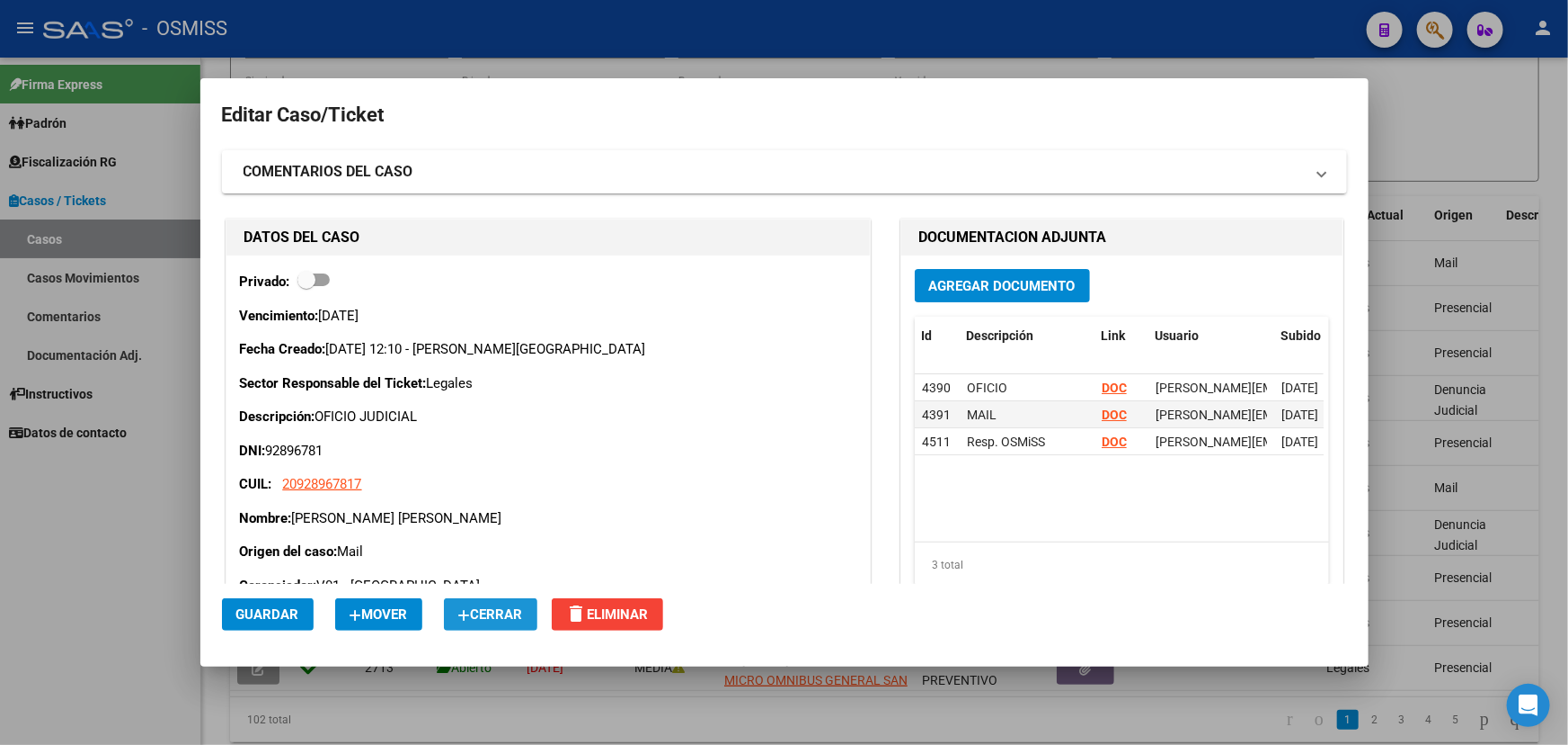
click at [512, 608] on span "Cerrar" at bounding box center [490, 614] width 64 height 16
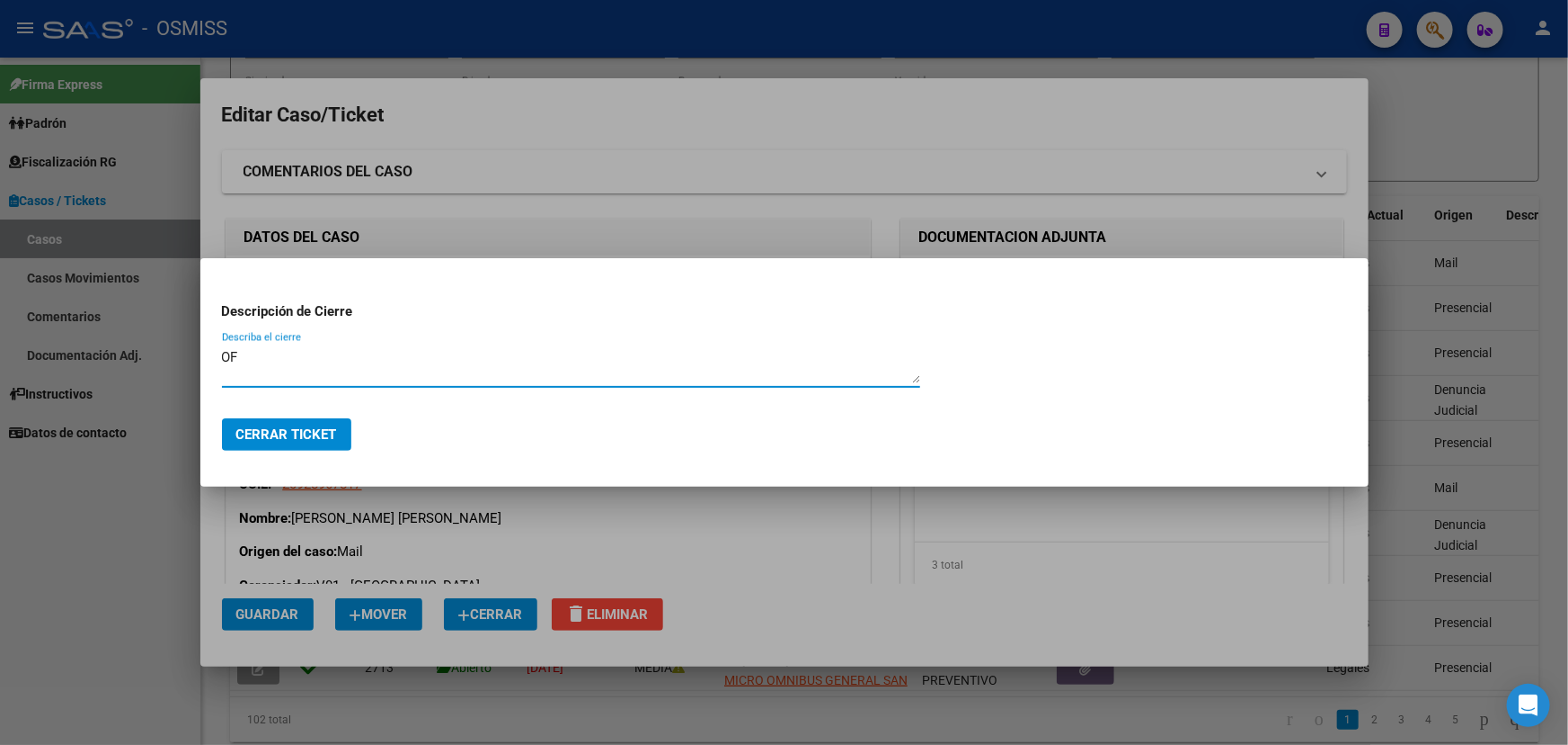
type textarea "O"
click at [362, 363] on textarea "OFICIO RESPONDIDO" at bounding box center [571, 366] width 698 height 36
type textarea "OFICIO RESPONDIDO"
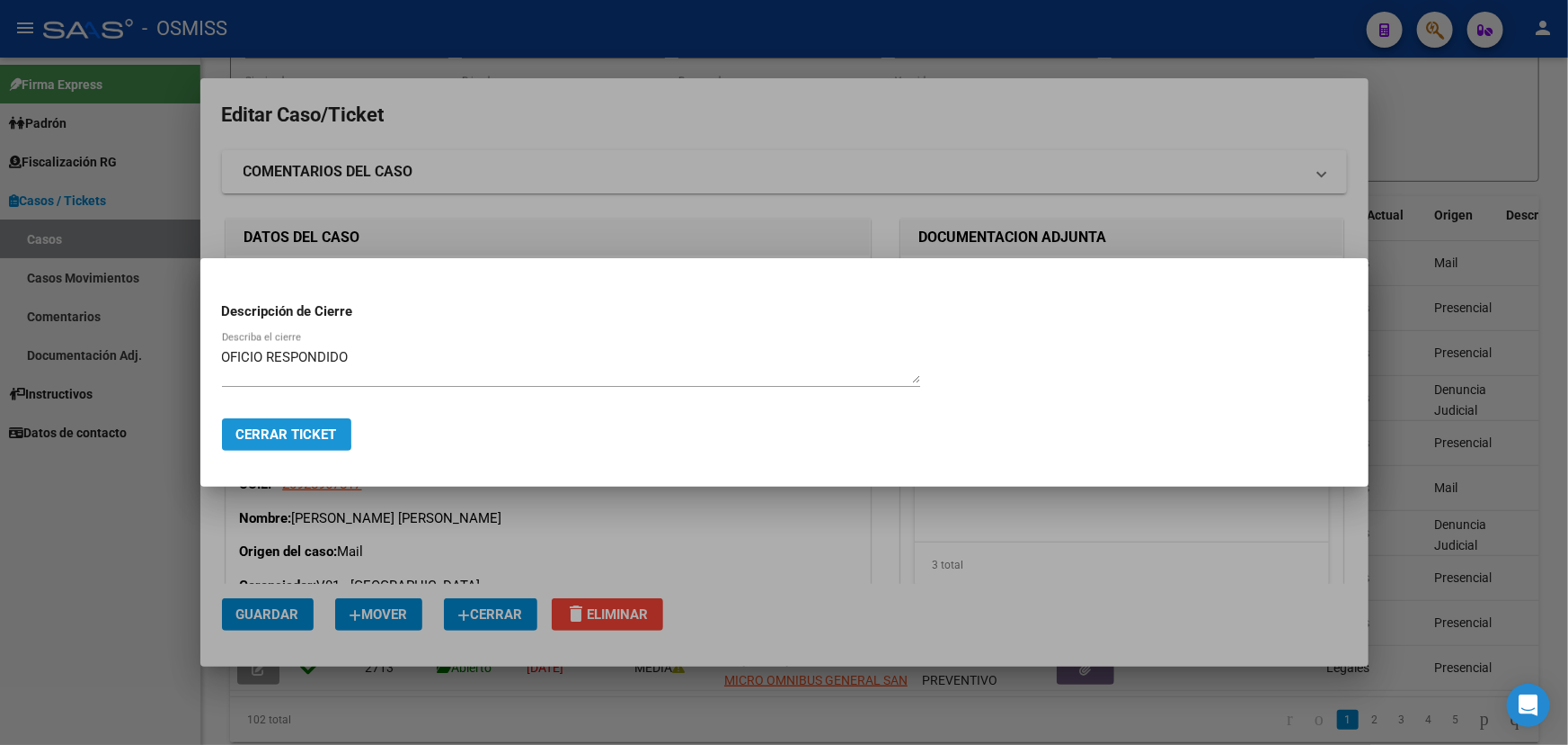
click at [269, 431] on span "Cerrar Ticket" at bounding box center [287, 435] width 101 height 16
